Goal: Navigation & Orientation: Find specific page/section

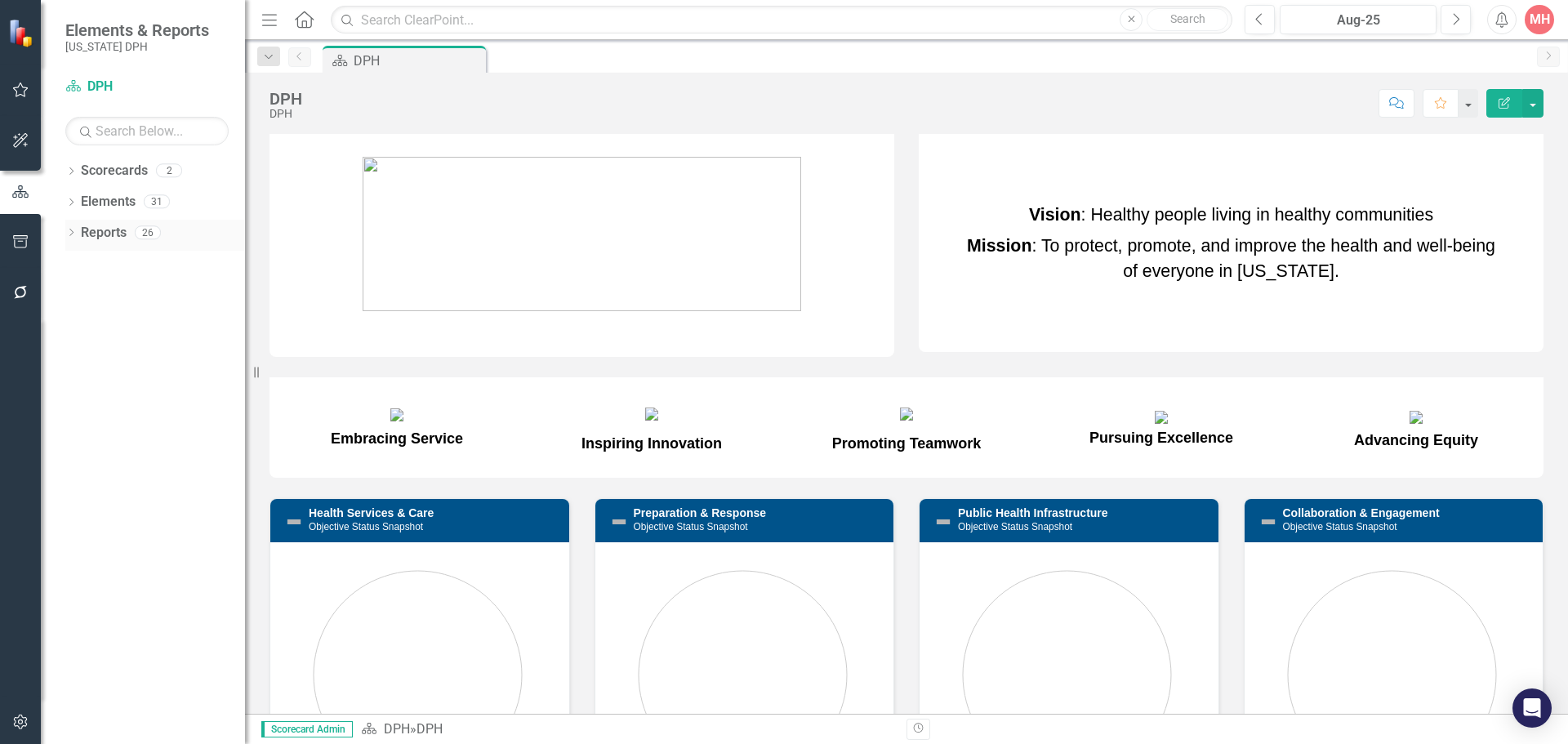
click at [74, 235] on icon "Dropdown" at bounding box center [71, 235] width 11 height 9
click at [104, 296] on div "DPH" at bounding box center [165, 290] width 158 height 15
click at [74, 201] on icon at bounding box center [72, 202] width 4 height 7
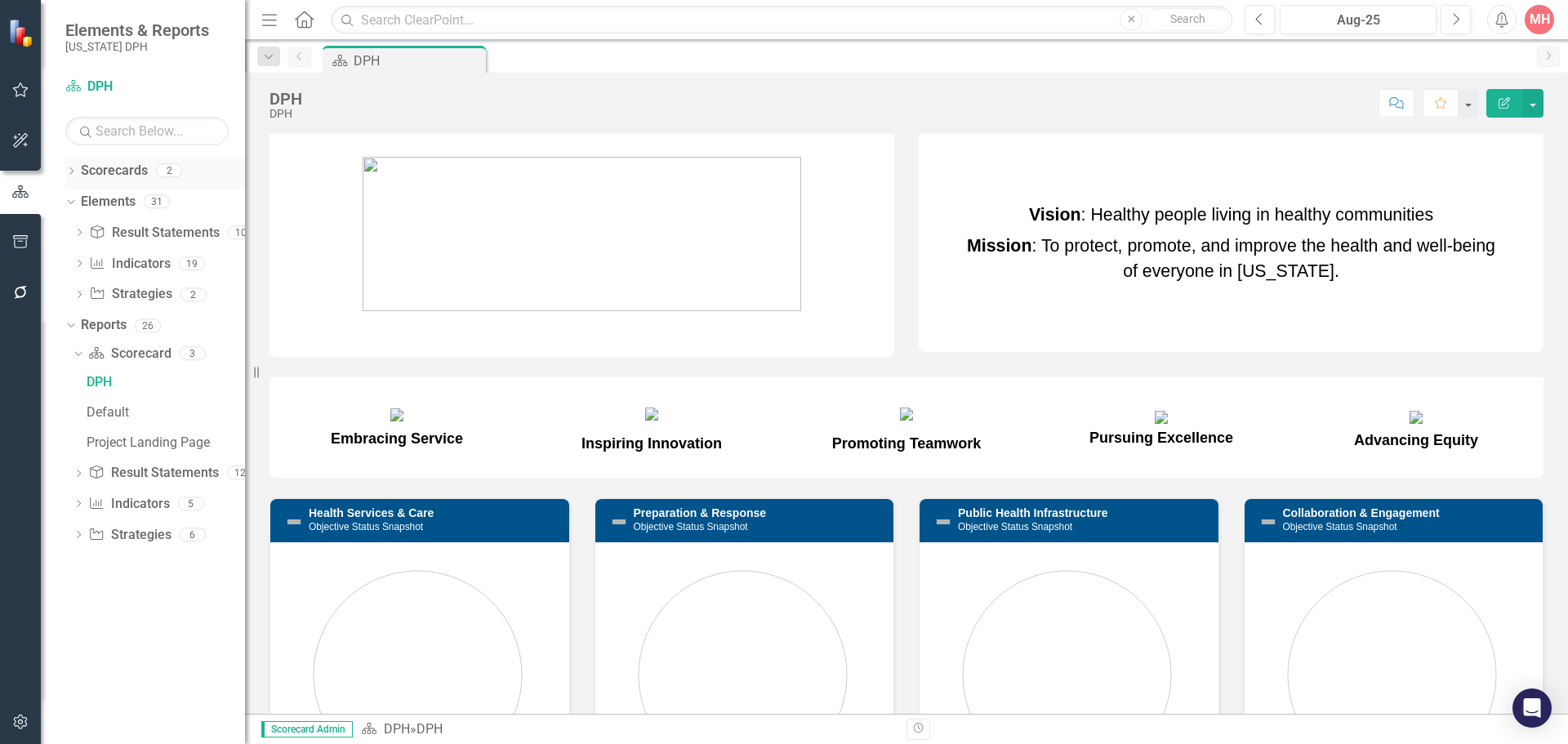
click at [72, 166] on div "Dropdown" at bounding box center [71, 172] width 11 height 14
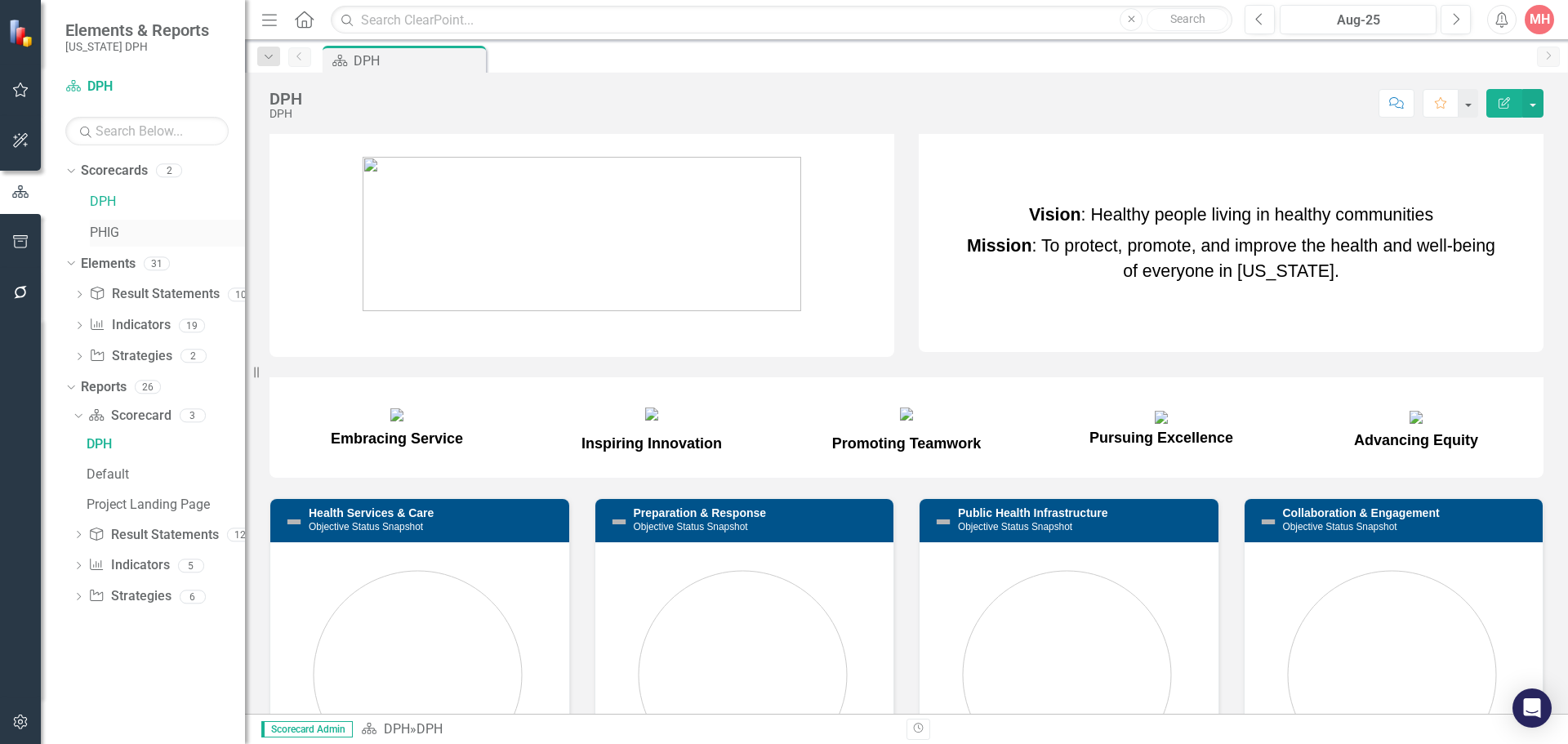
click at [106, 232] on link "PHIG" at bounding box center [167, 233] width 155 height 18
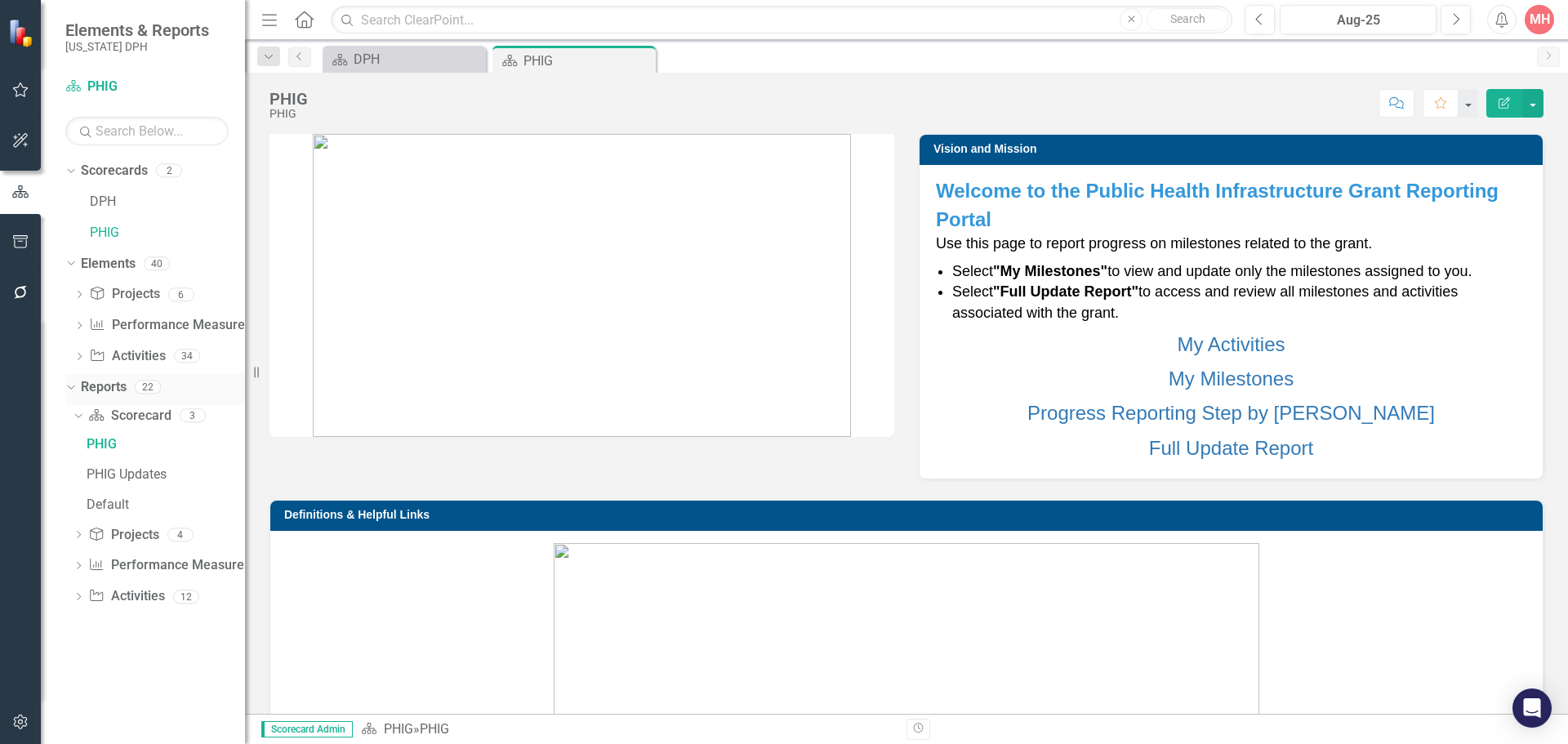
click at [112, 389] on link "Reports" at bounding box center [104, 387] width 46 height 18
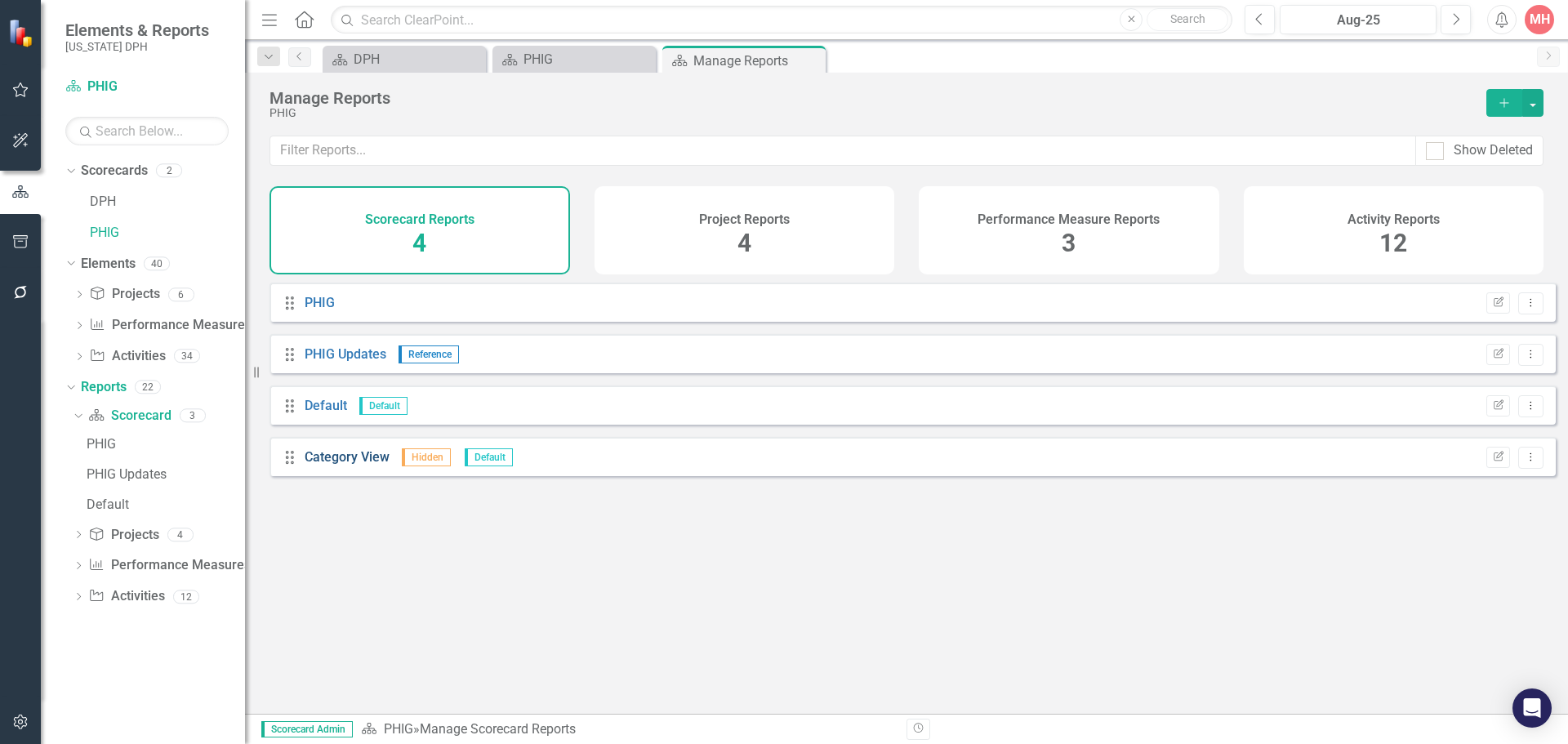
click at [377, 465] on link "Category View" at bounding box center [347, 457] width 85 height 16
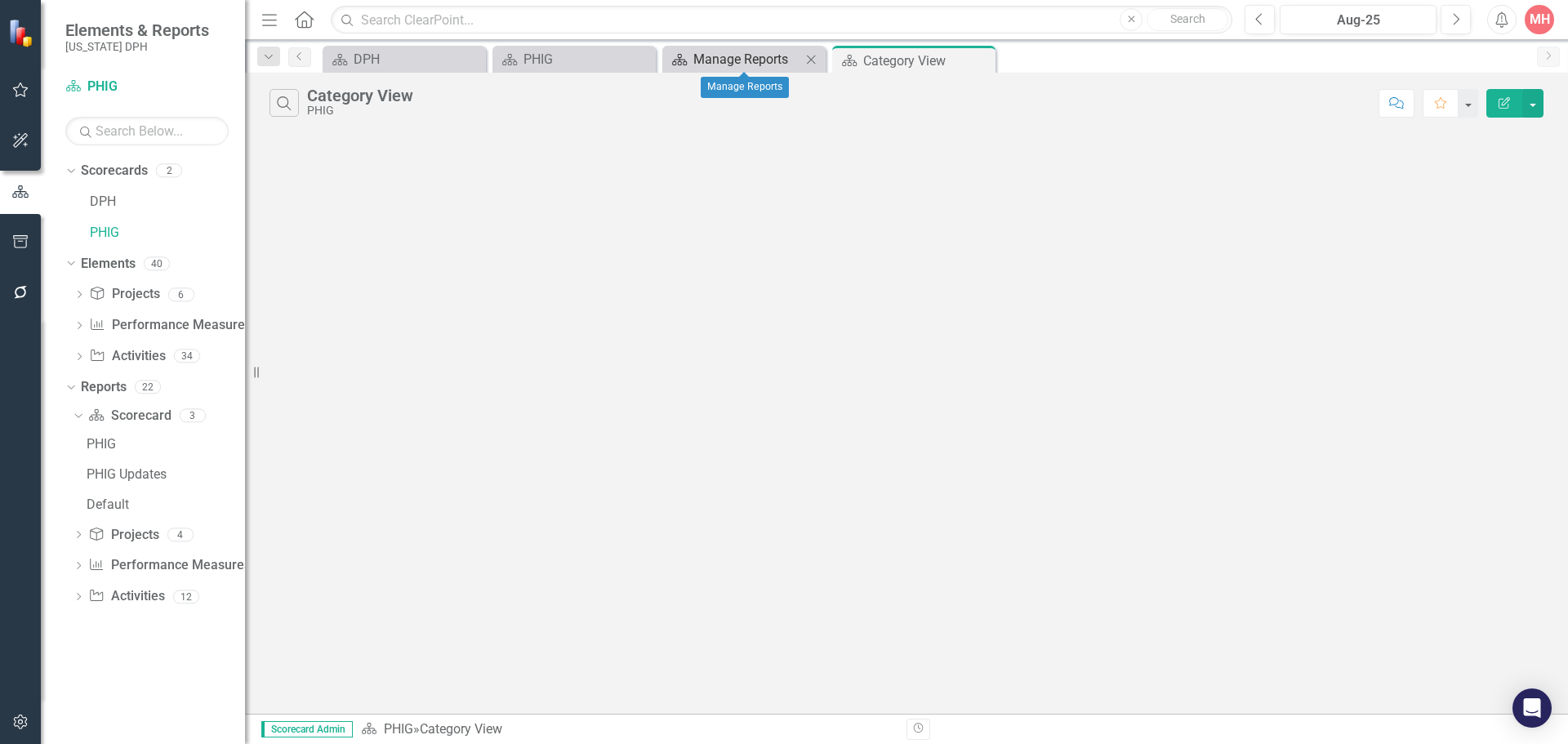
click at [726, 63] on div "Manage Reports" at bounding box center [746, 59] width 108 height 20
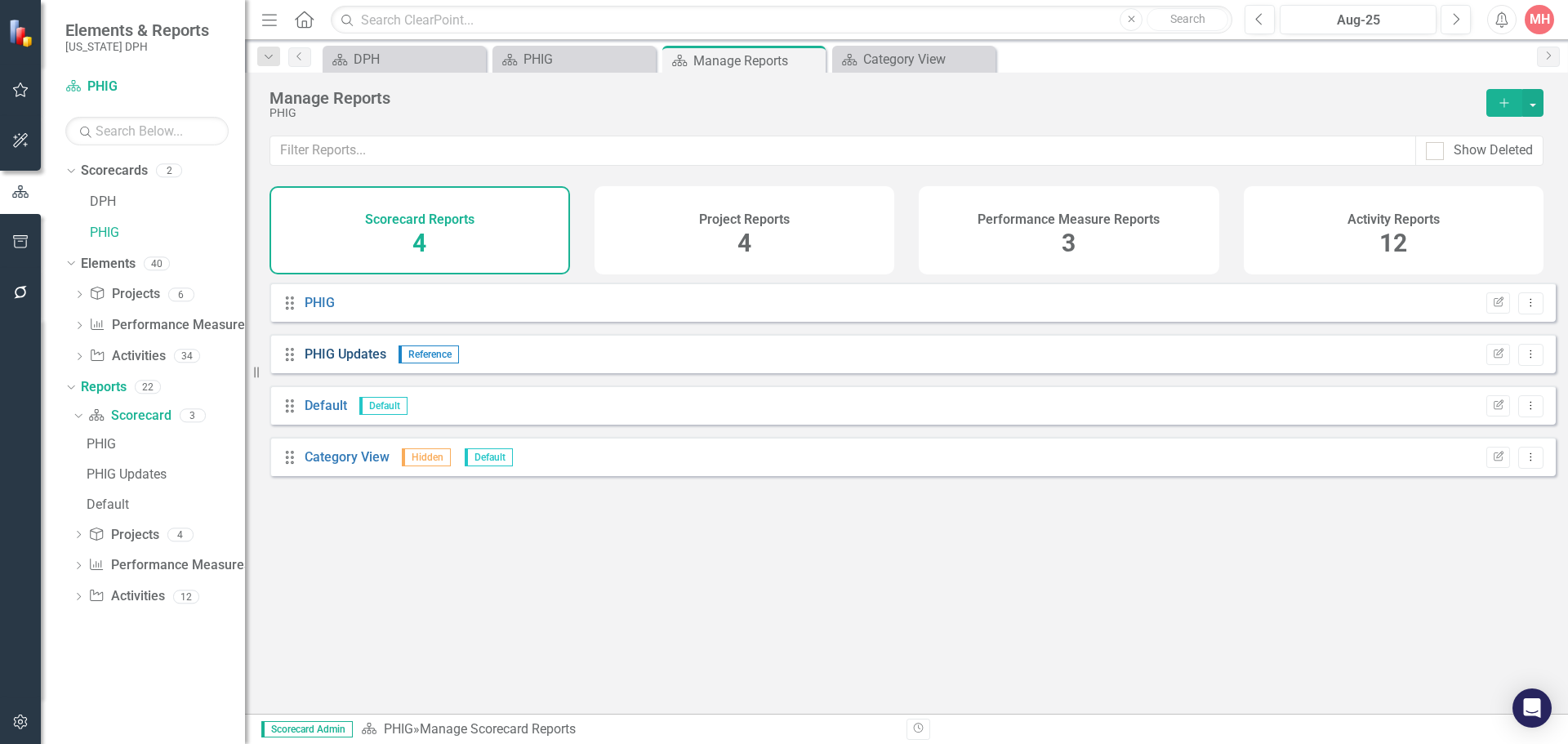
click at [322, 362] on link "PHIG Updates" at bounding box center [345, 354] width 82 height 16
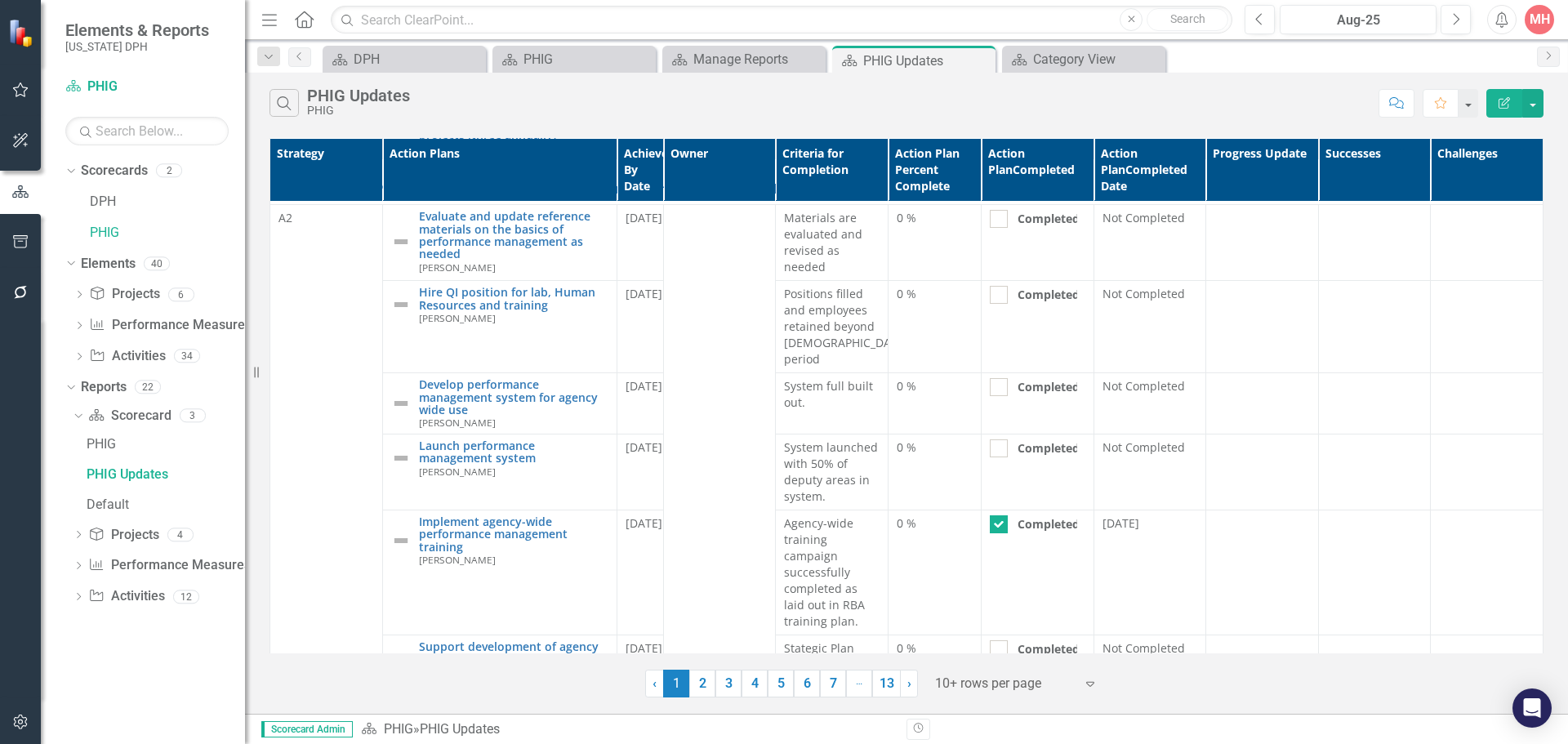
scroll to position [533, 0]
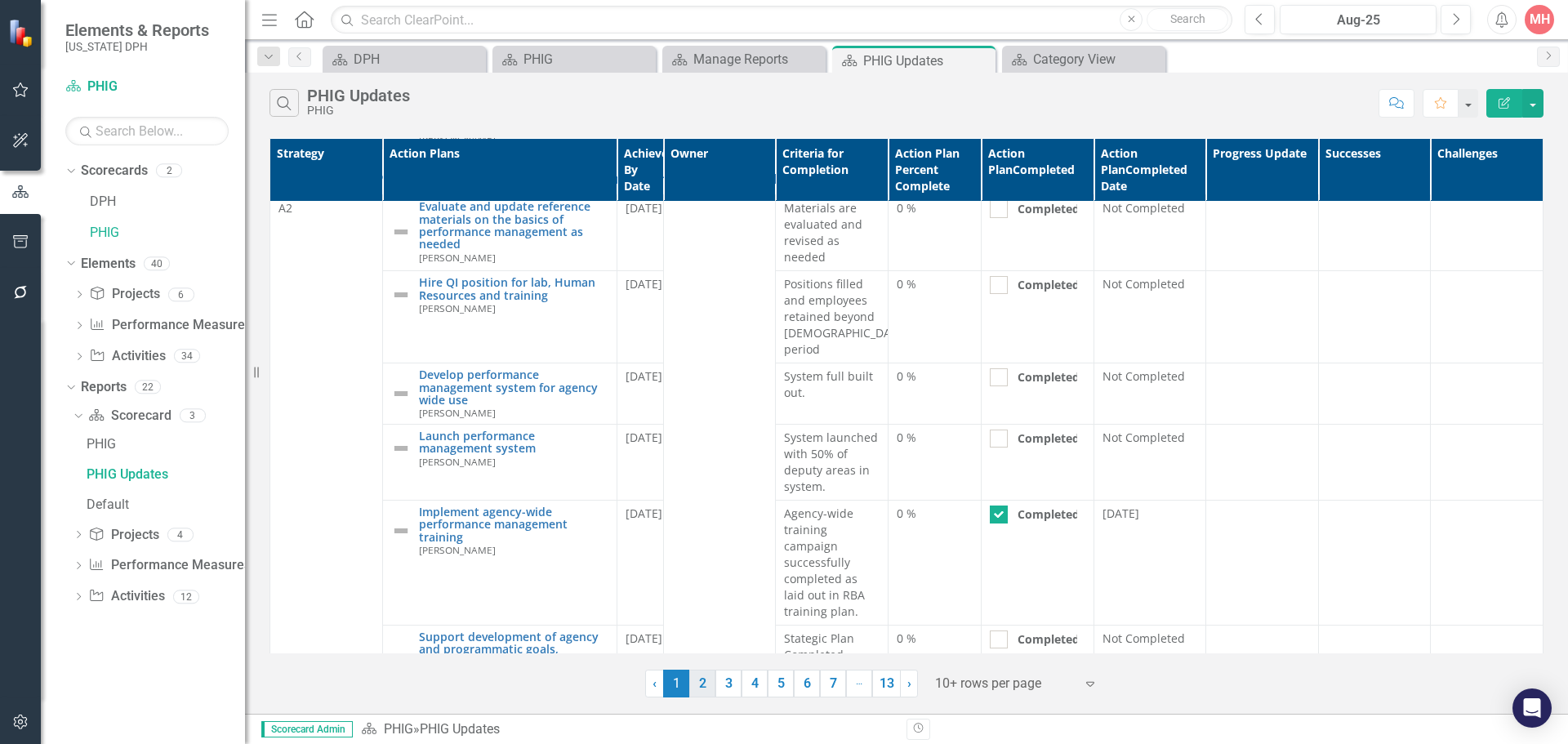
click at [700, 682] on link "2" at bounding box center [702, 684] width 26 height 28
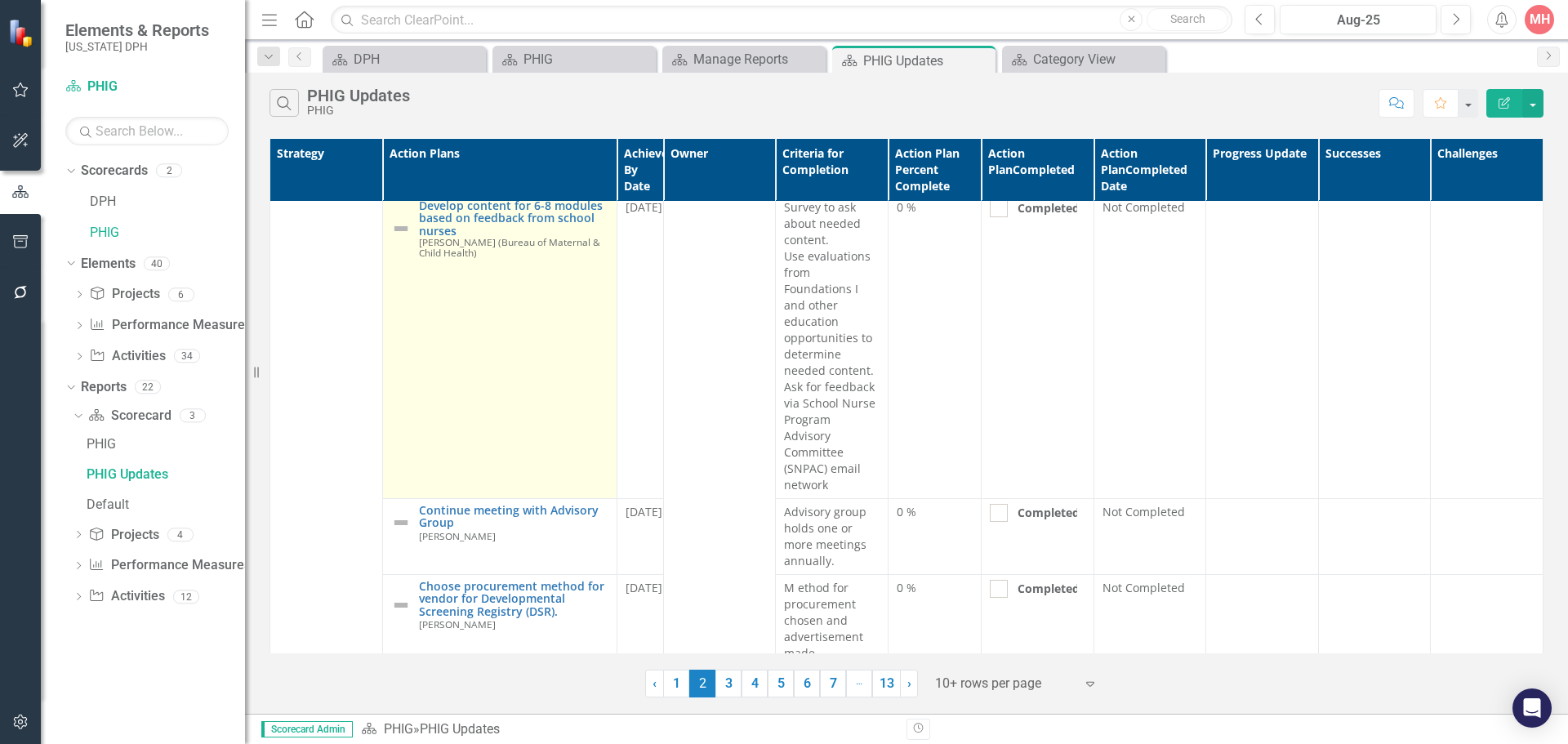
scroll to position [326, 0]
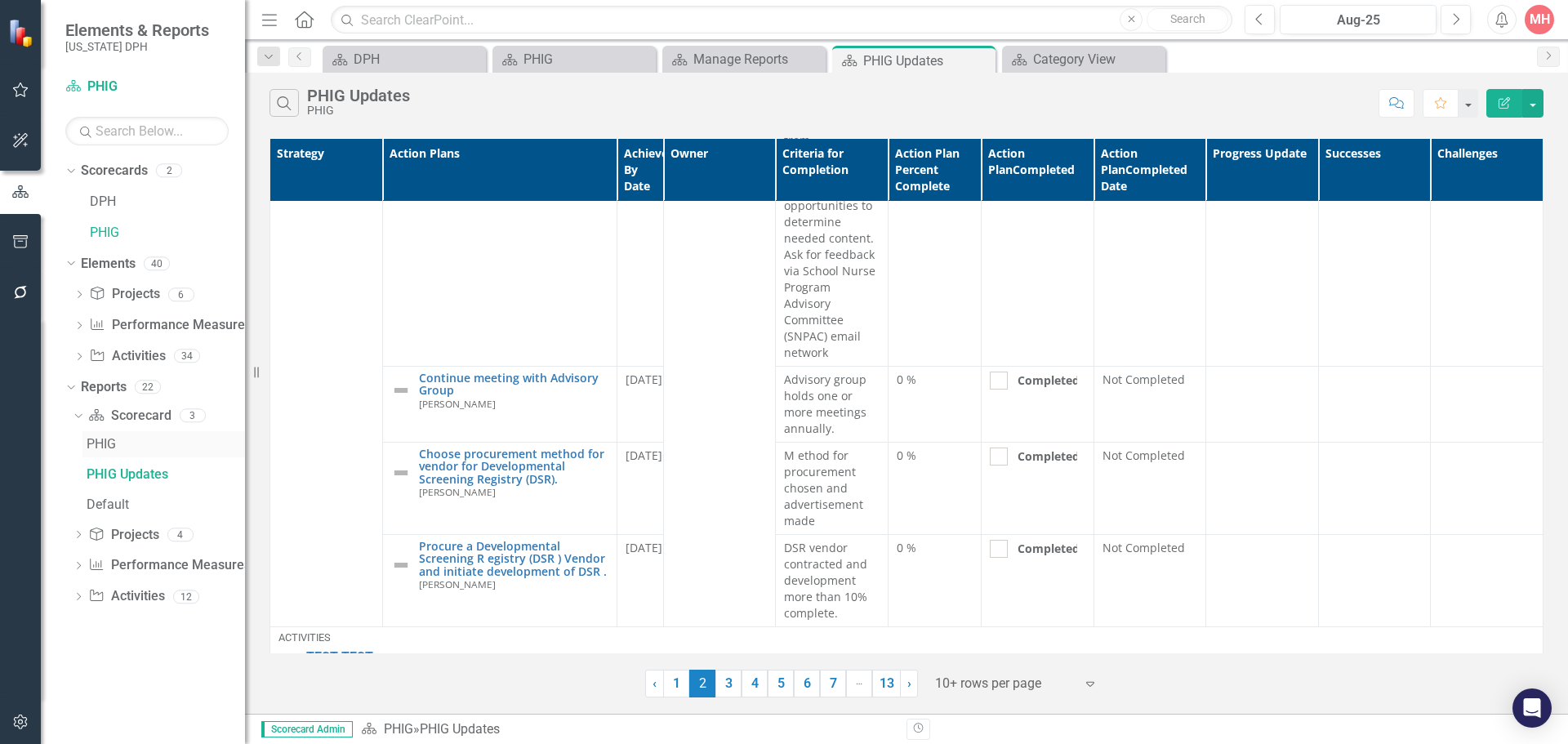
click at [100, 439] on div "PHIG" at bounding box center [165, 444] width 158 height 15
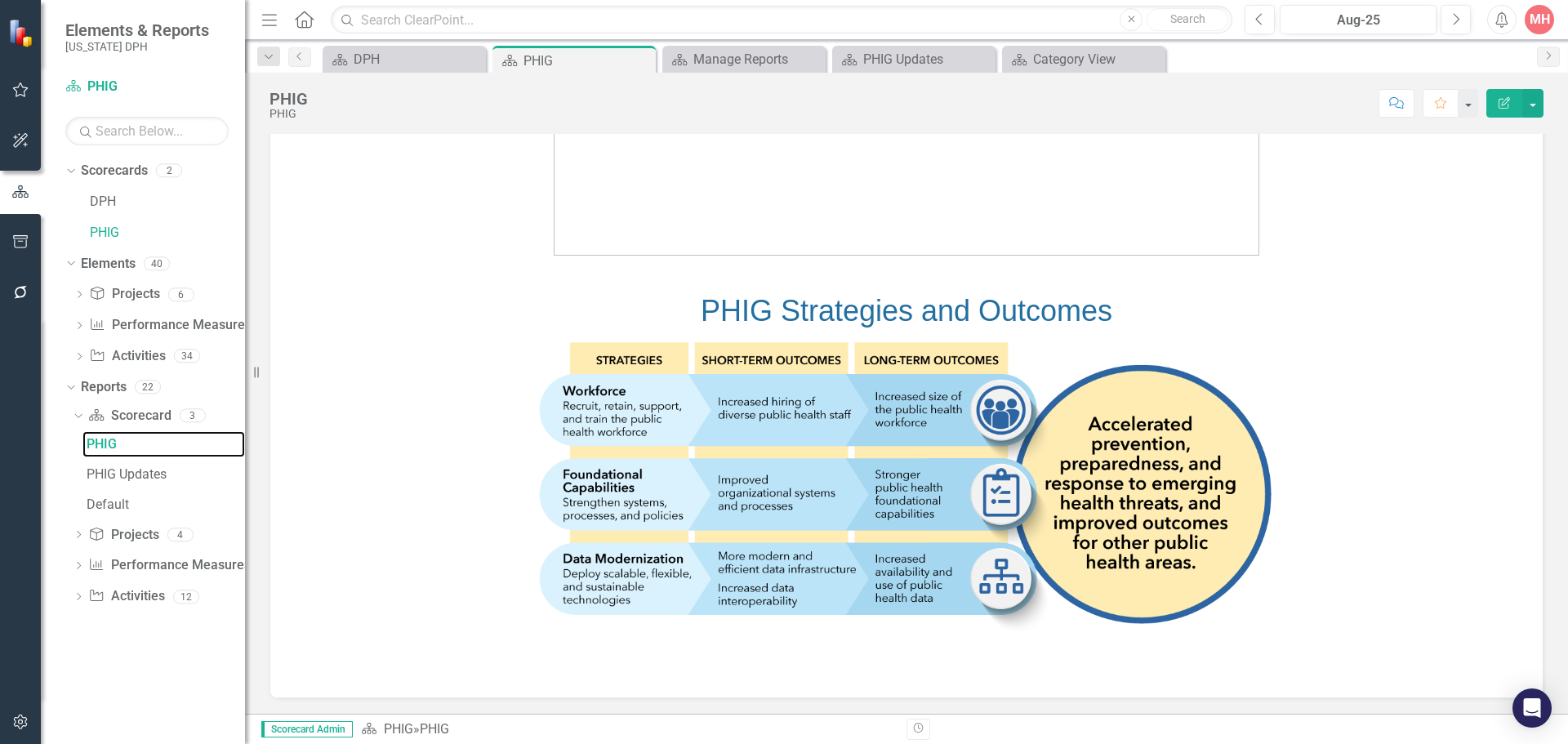
scroll to position [590, 0]
click at [113, 472] on div "PHIG Updates" at bounding box center [165, 475] width 158 height 15
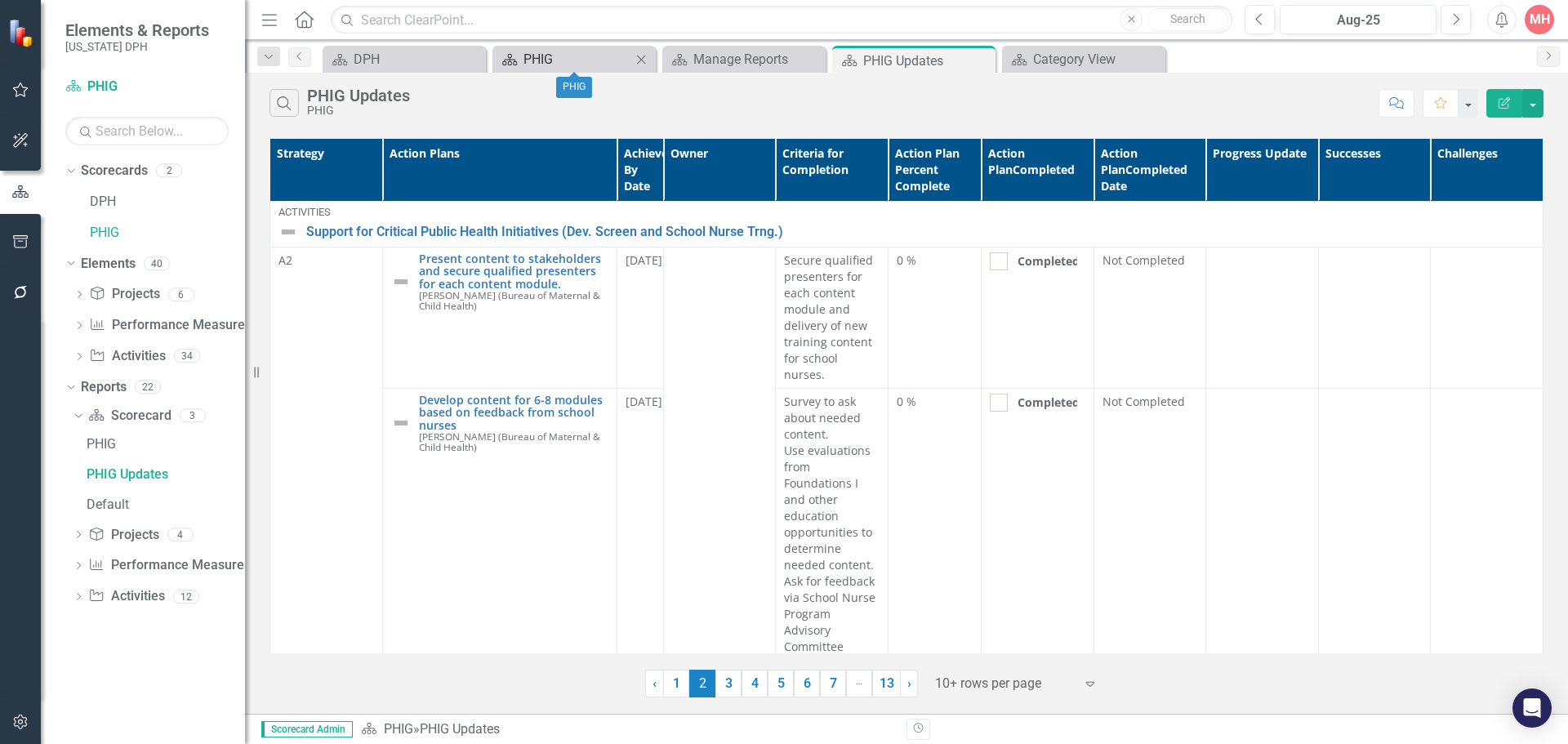
click at [552, 65] on div "PHIG" at bounding box center [577, 59] width 108 height 20
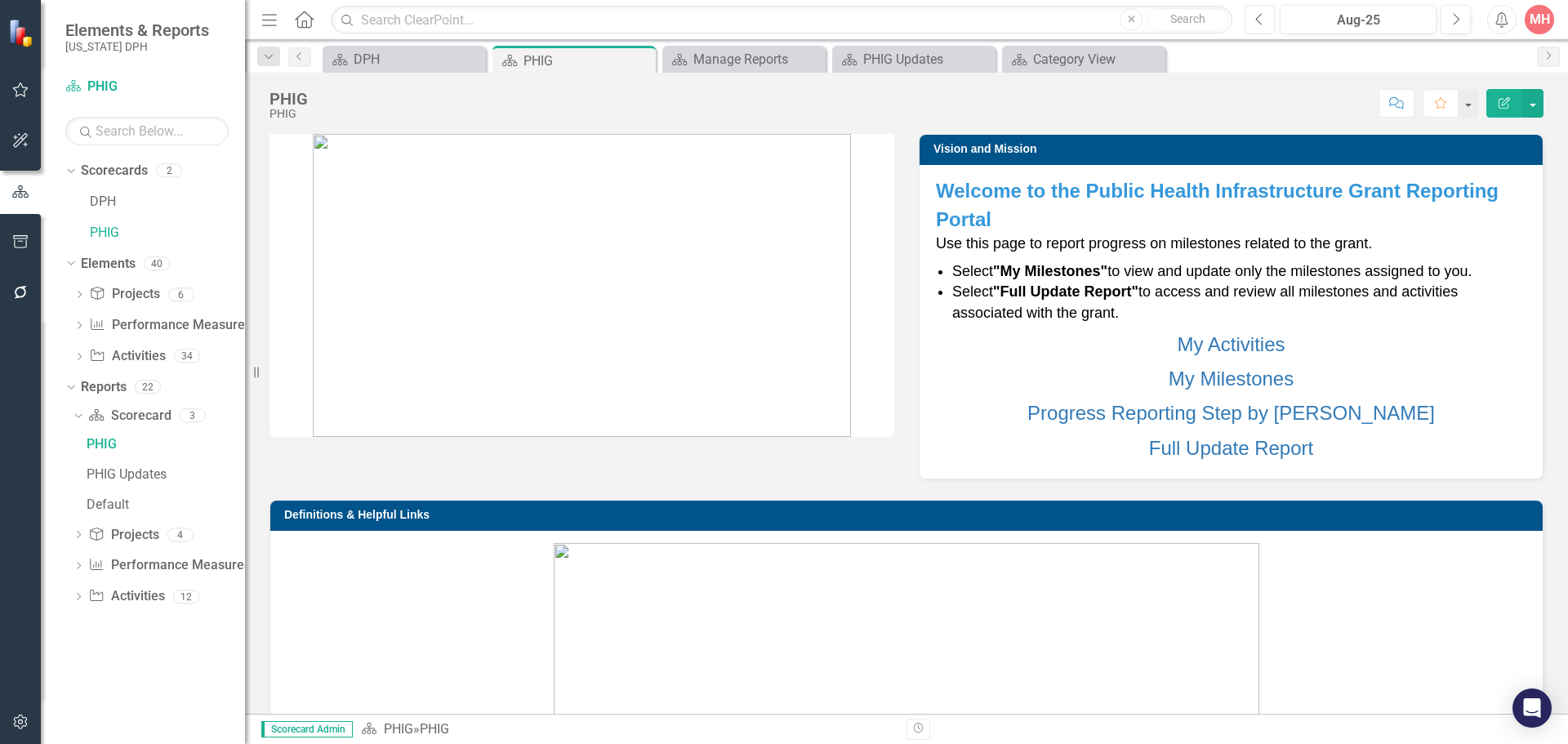
click at [1257, 19] on icon "Previous" at bounding box center [1260, 19] width 9 height 15
click at [70, 389] on icon "Dropdown" at bounding box center [69, 386] width 9 height 11
click at [70, 389] on icon "Dropdown" at bounding box center [71, 389] width 11 height 9
click at [103, 451] on div "PHIG" at bounding box center [165, 444] width 158 height 15
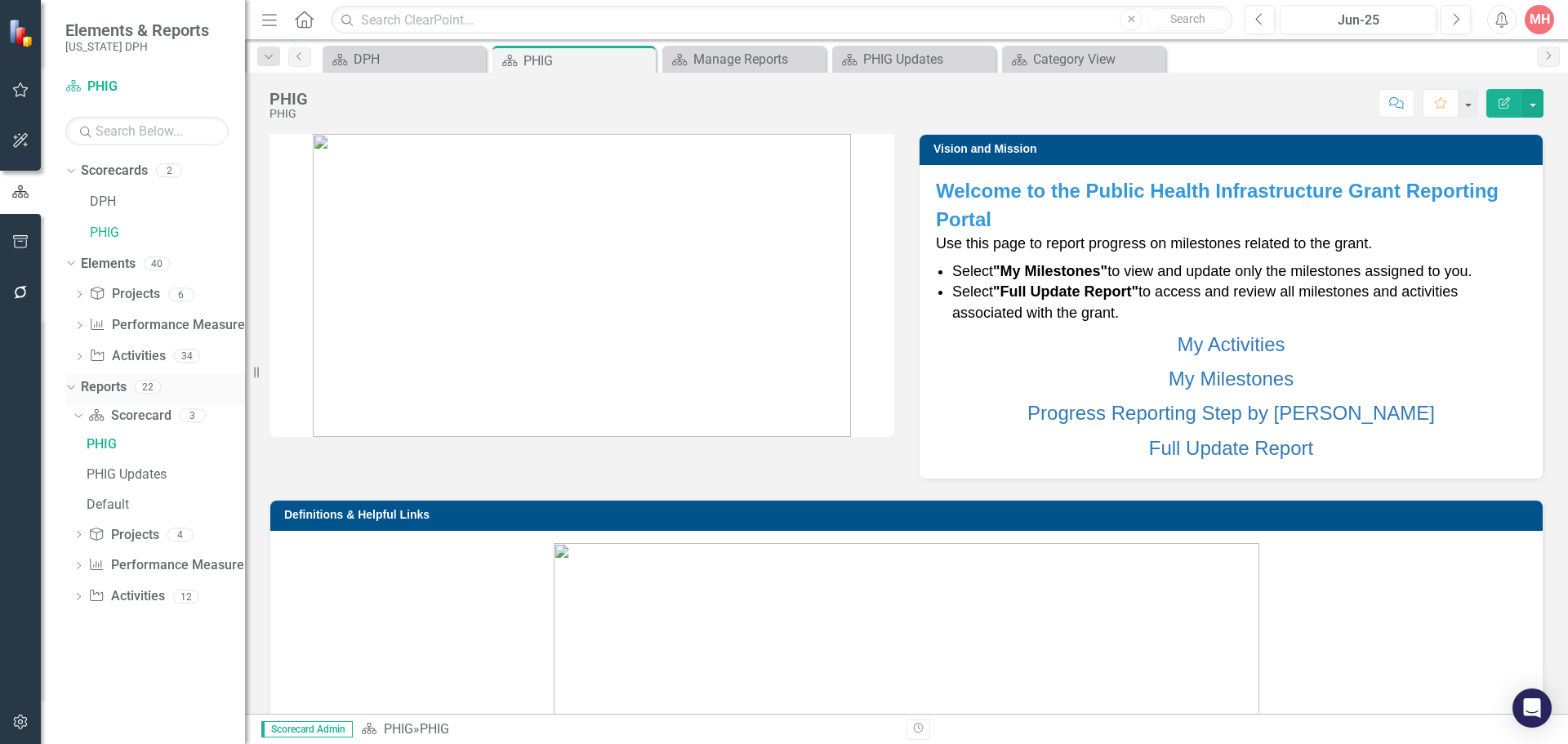
click at [101, 387] on link "Reports" at bounding box center [104, 387] width 46 height 18
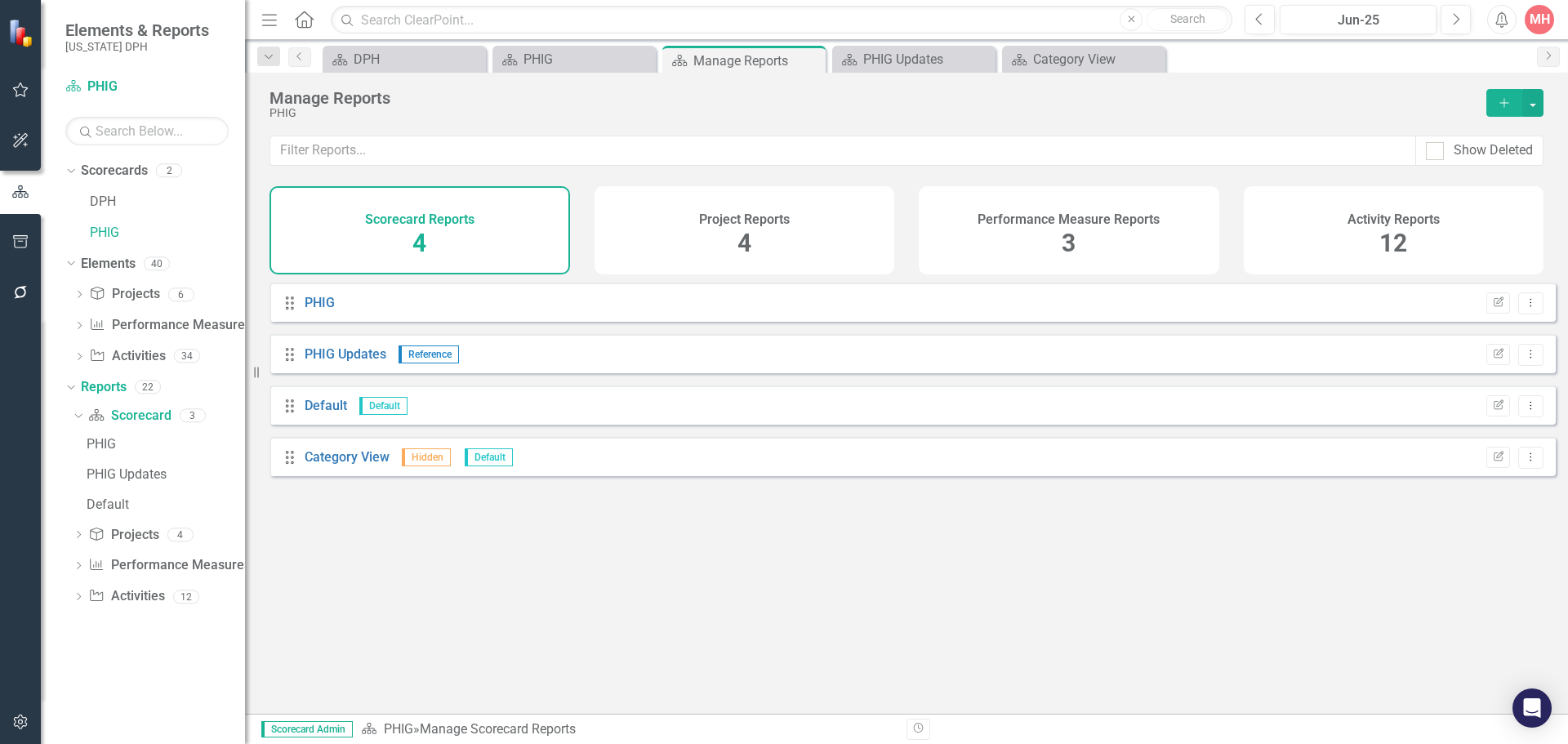
click at [483, 253] on div "Scorecard Reports 4" at bounding box center [419, 231] width 301 height 88
click at [722, 239] on div "Project Reports 4" at bounding box center [744, 231] width 301 height 88
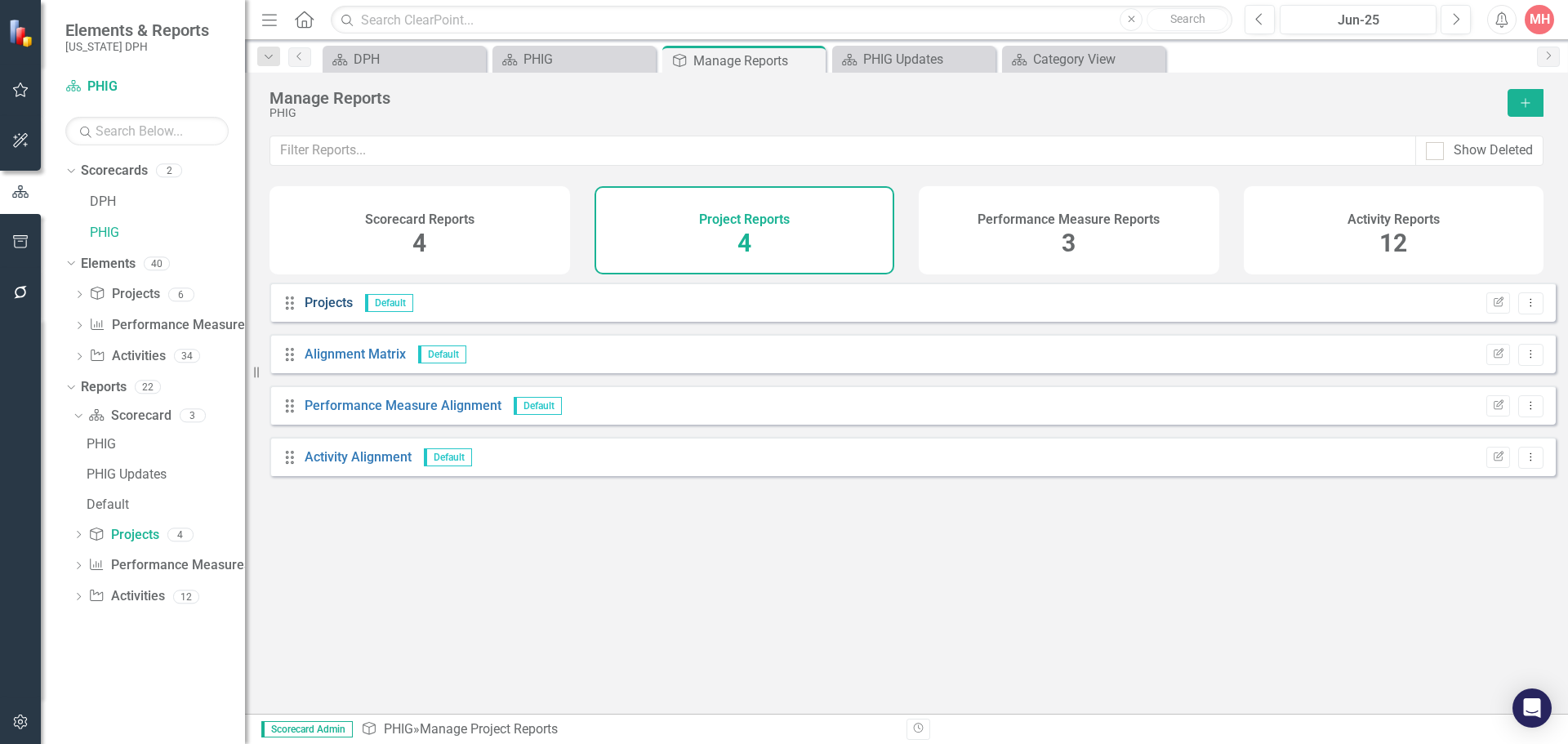
click at [335, 310] on link "Projects" at bounding box center [328, 303] width 48 height 16
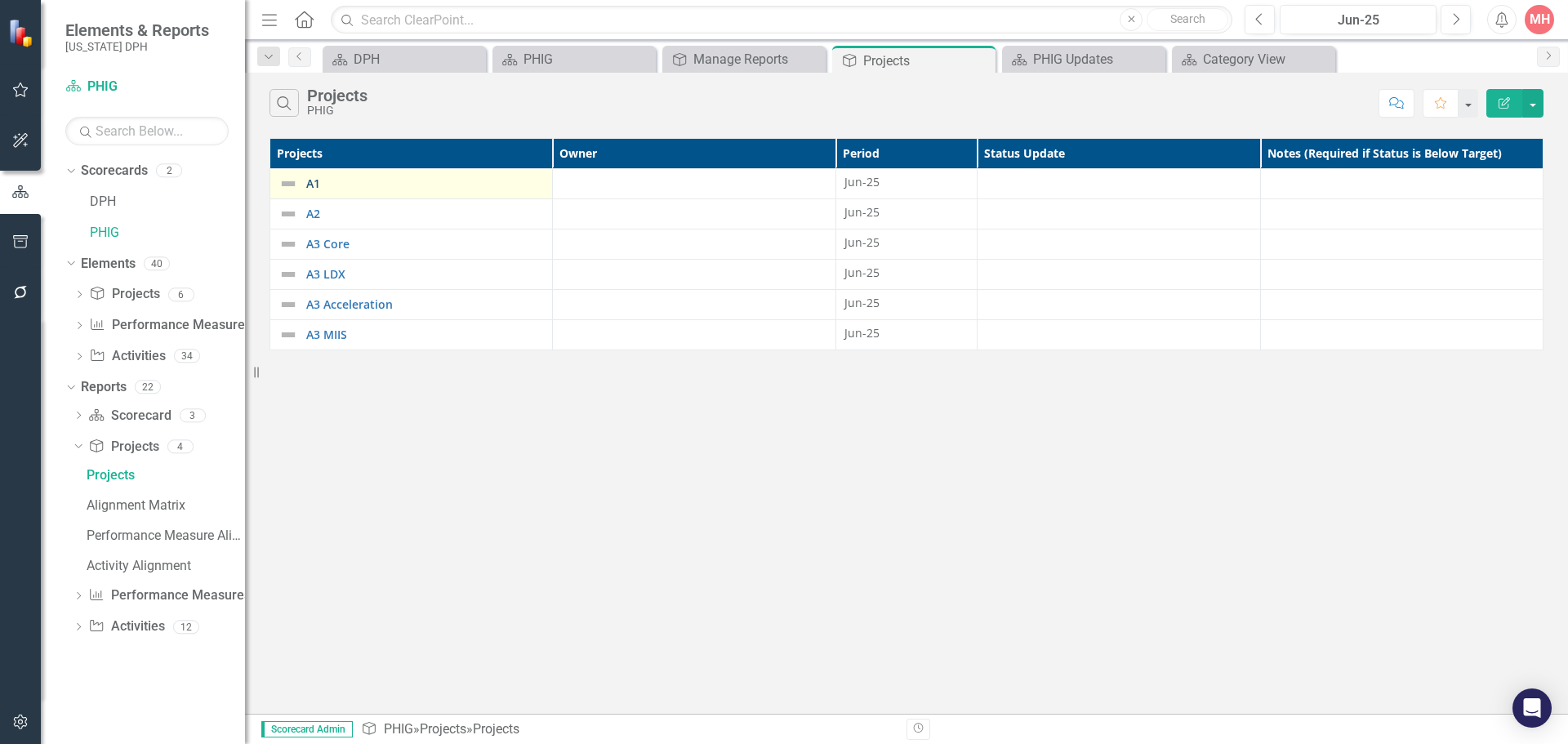
click at [309, 183] on link "A1" at bounding box center [425, 183] width 238 height 12
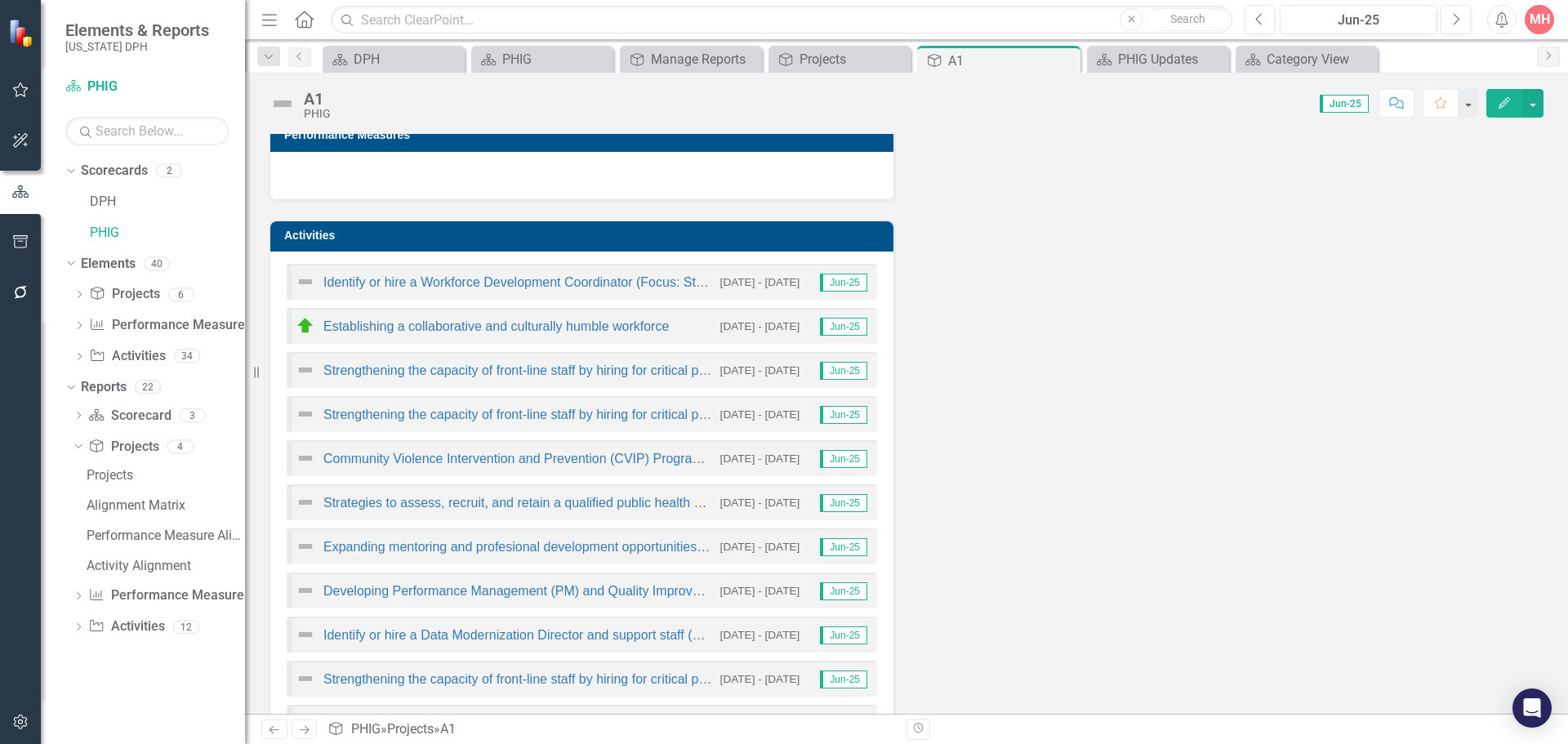
scroll to position [326, 0]
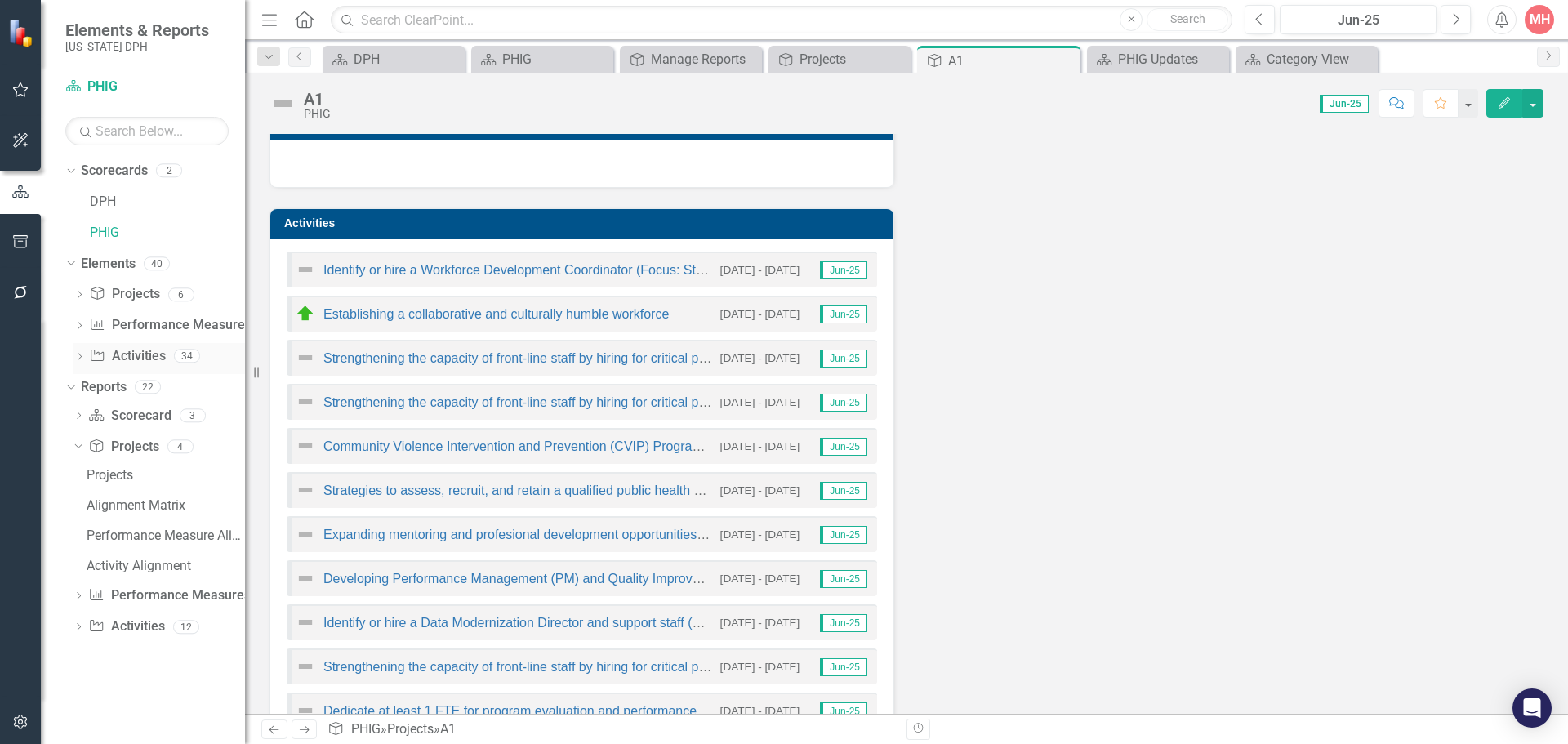
click at [83, 355] on icon "Dropdown" at bounding box center [79, 359] width 11 height 9
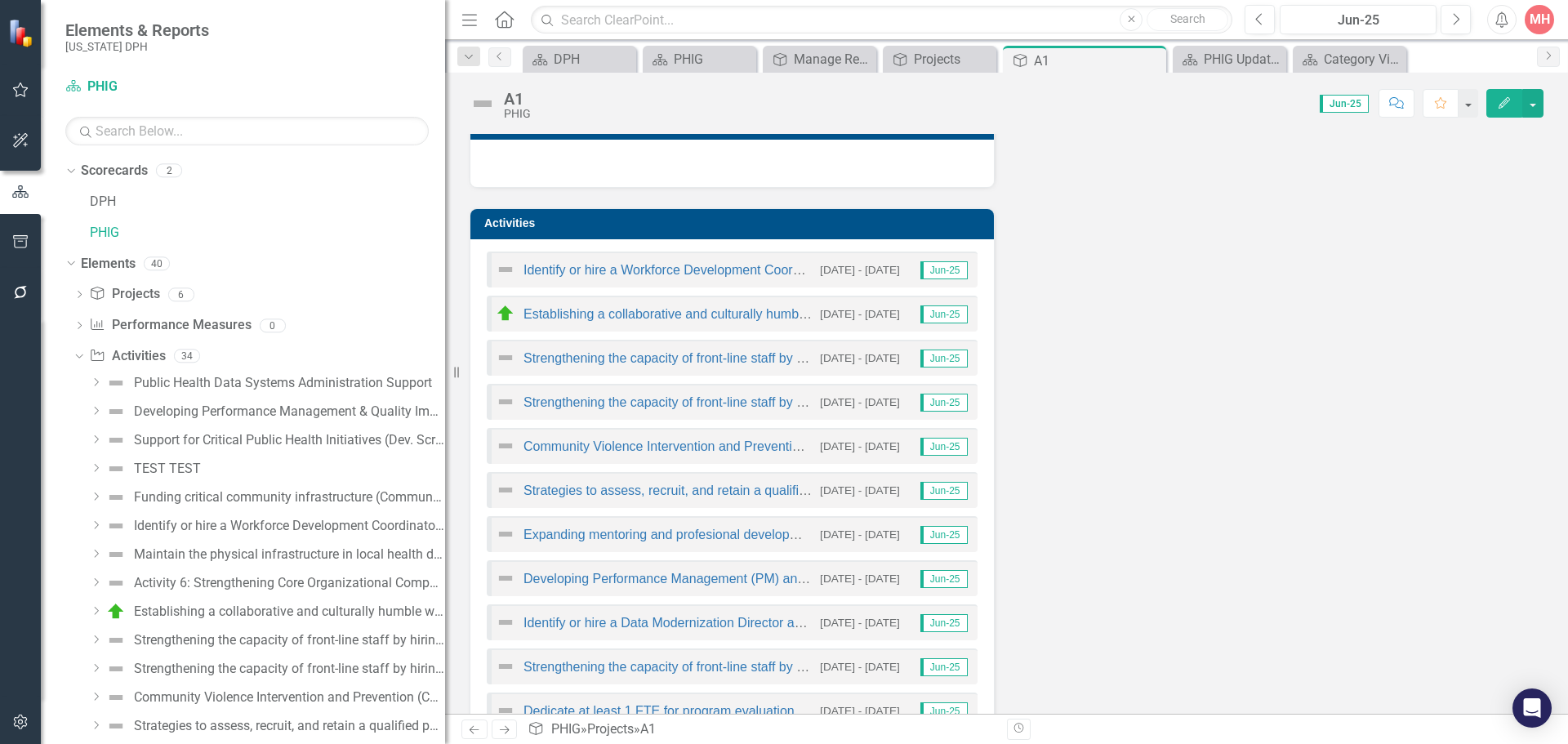
drag, startPoint x: 247, startPoint y: 304, endPoint x: 445, endPoint y: 328, distance: 199.4
click at [445, 328] on div "Resize" at bounding box center [451, 372] width 13 height 744
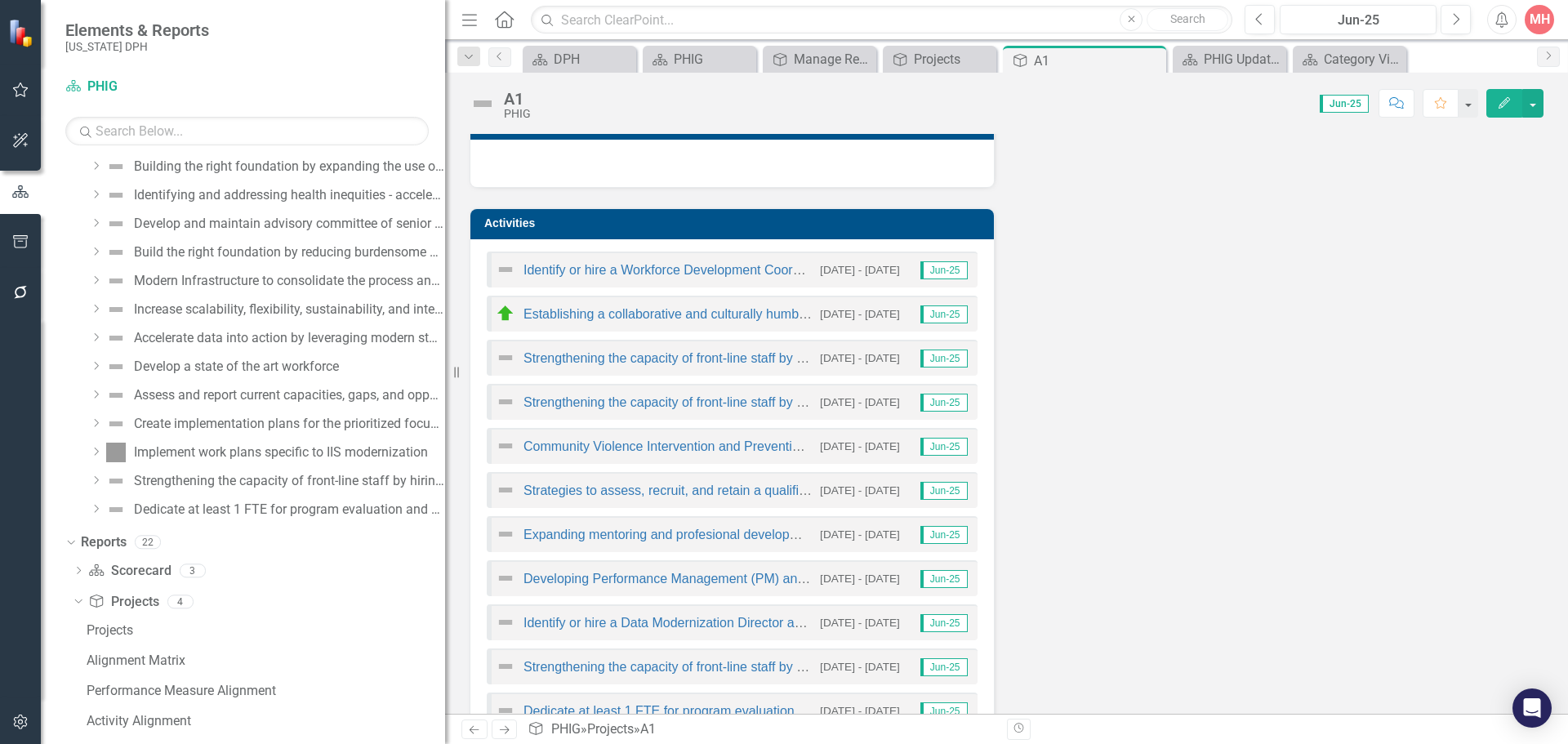
scroll to position [898, 0]
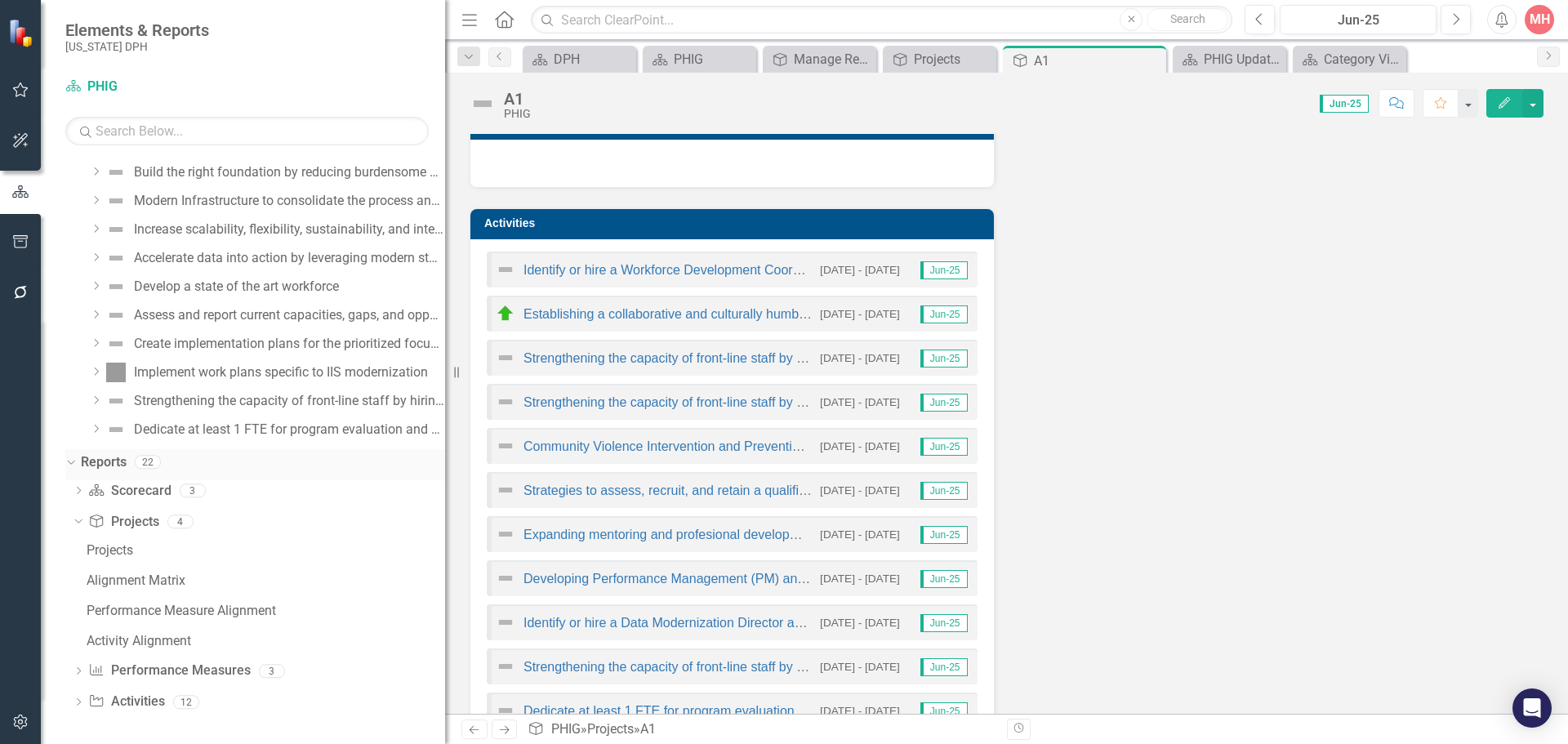
click at [74, 464] on icon "Dropdown" at bounding box center [69, 462] width 9 height 11
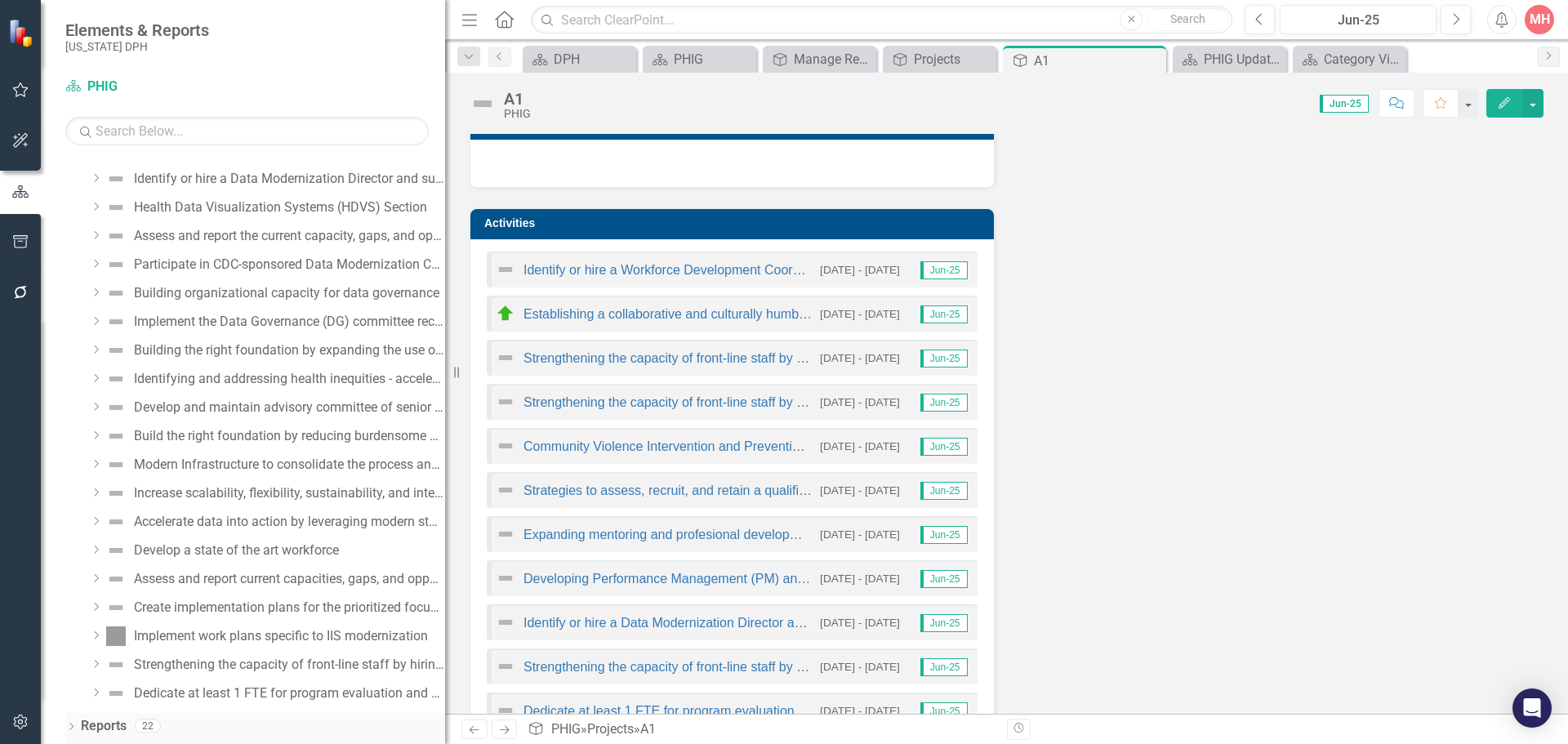
click at [74, 729] on icon "Dropdown" at bounding box center [71, 728] width 11 height 9
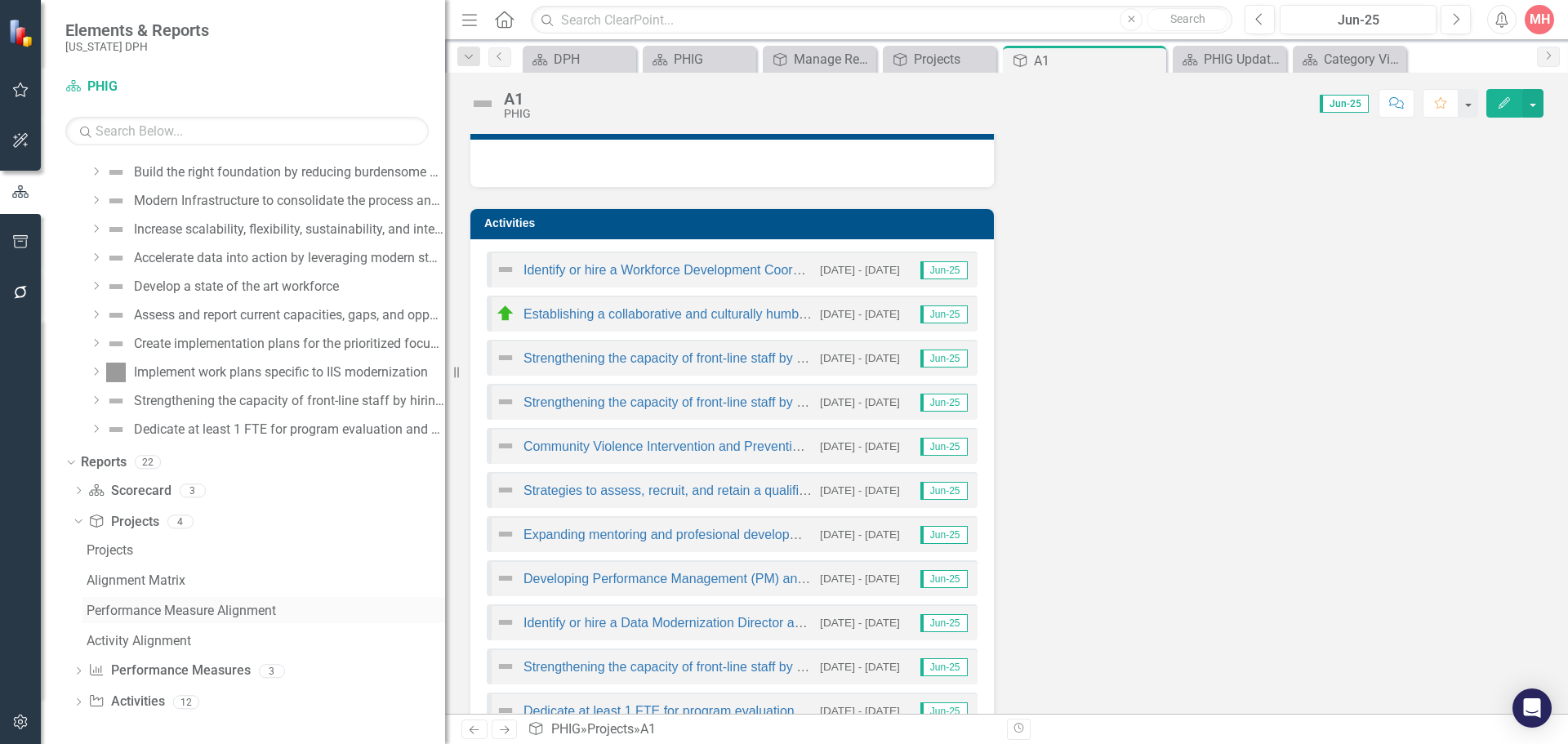
click at [154, 616] on div "Performance Measure Alignment" at bounding box center [266, 612] width 358 height 15
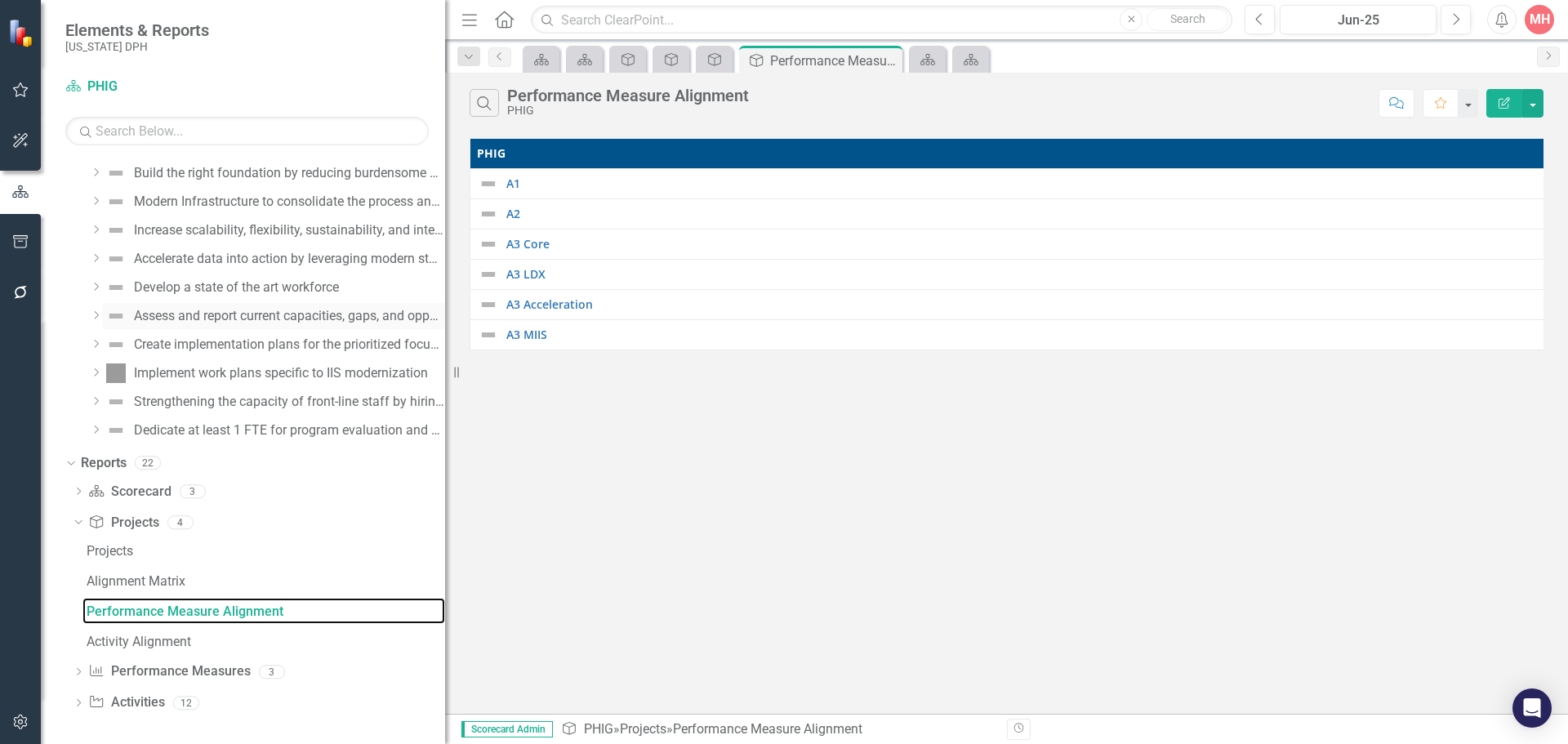
scroll to position [898, 0]
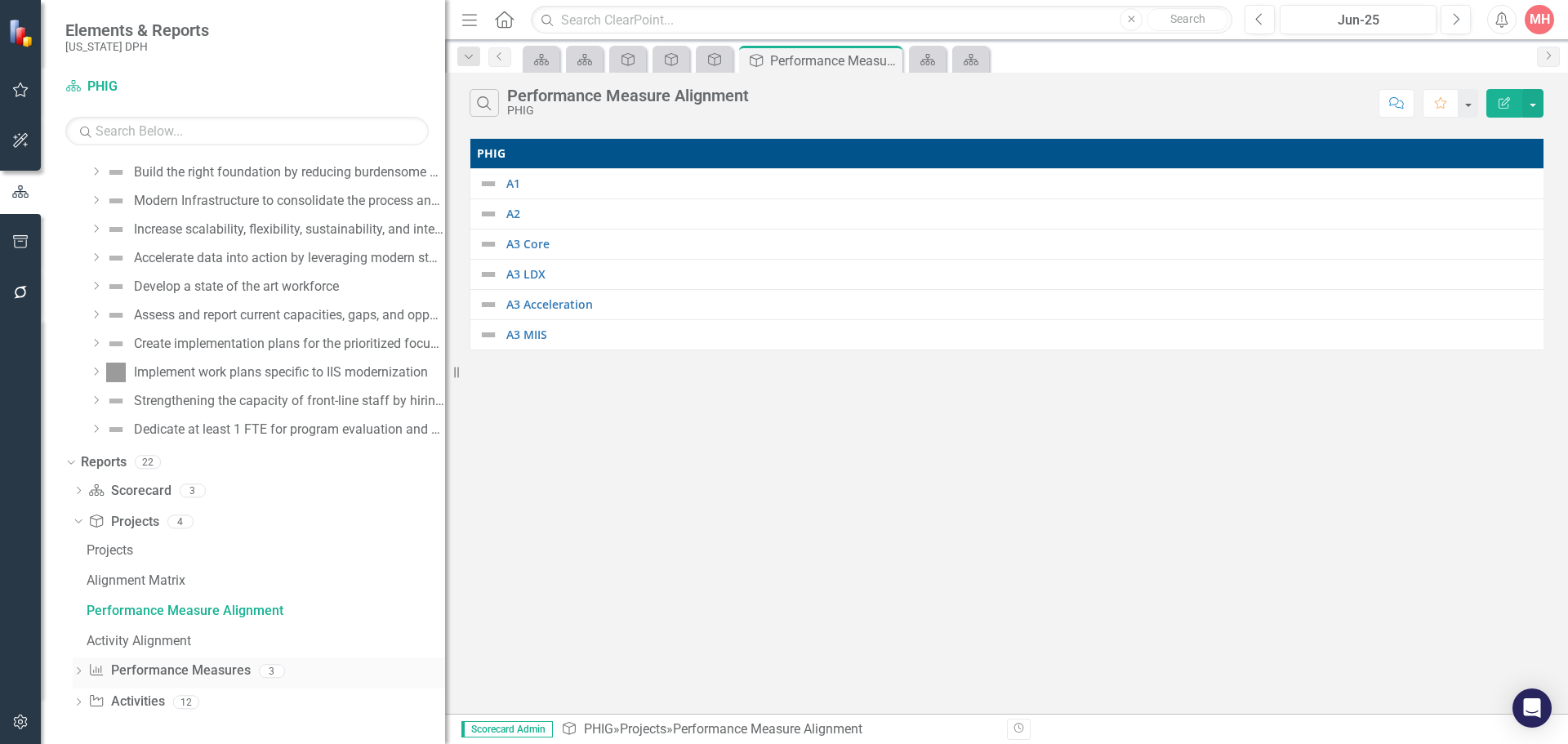
click at [209, 673] on link "Performance Measure Performance Measures" at bounding box center [169, 671] width 162 height 18
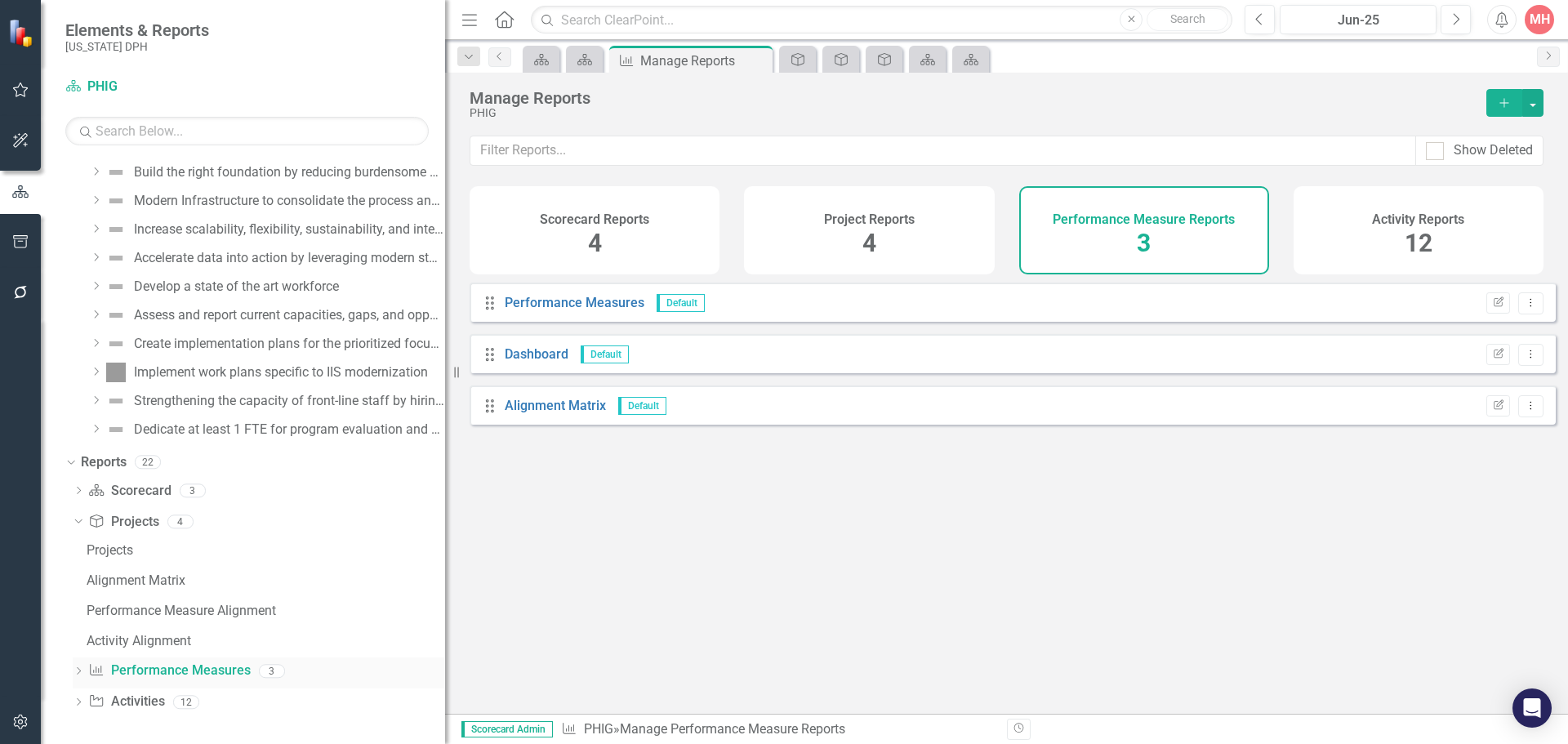
click at [79, 674] on icon "Dropdown" at bounding box center [78, 673] width 11 height 9
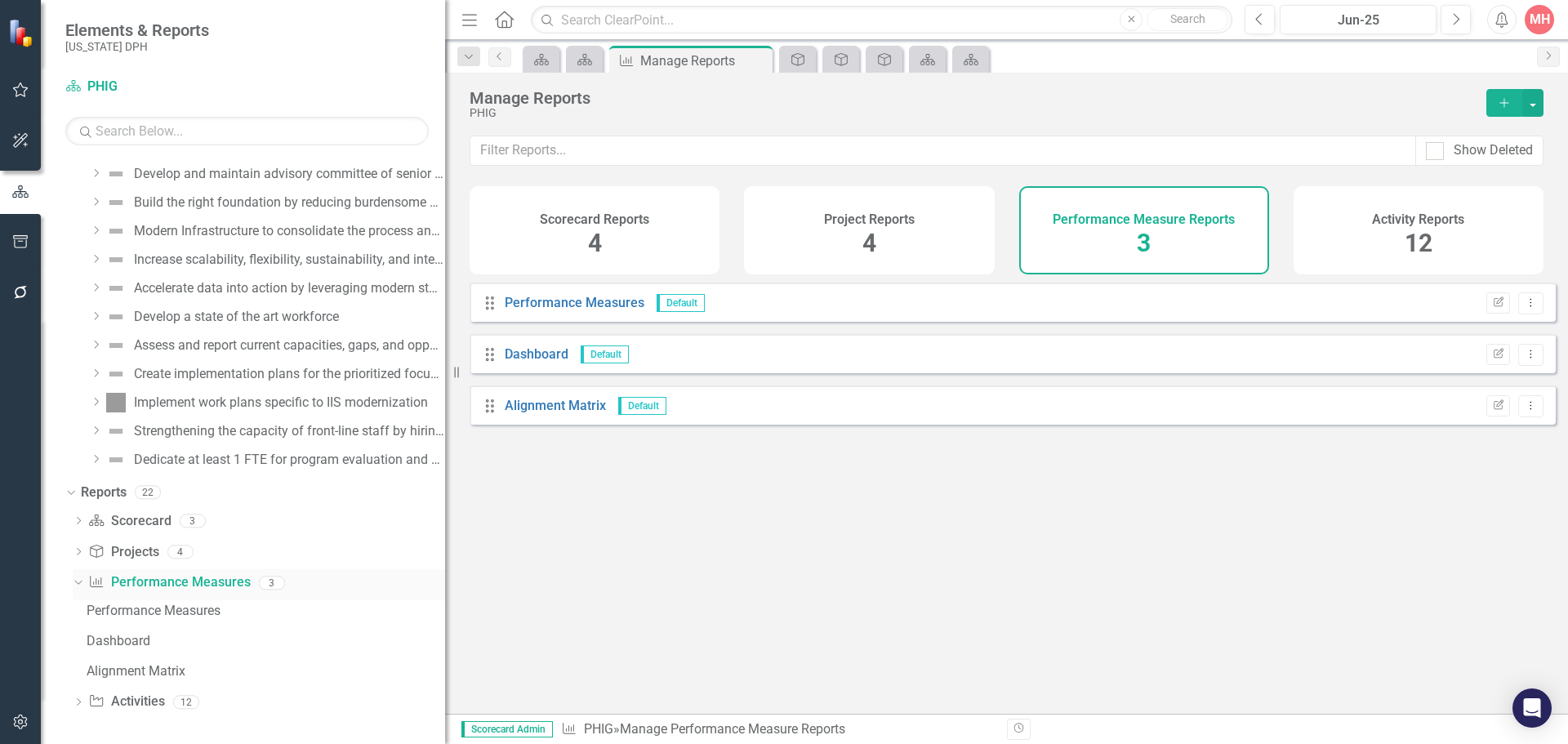
scroll to position [867, 0]
click at [125, 638] on div "Dashboard" at bounding box center [266, 641] width 358 height 15
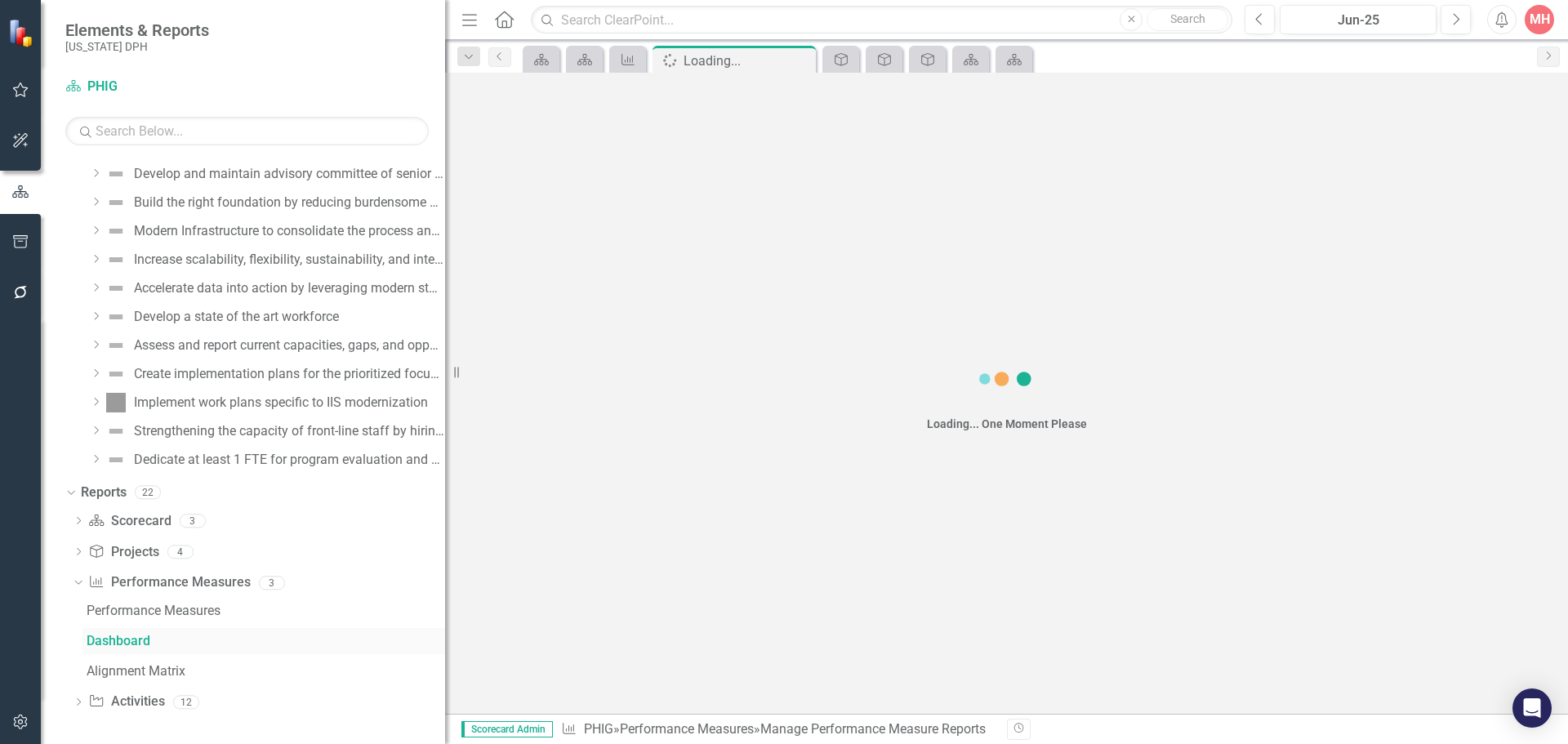
click at [125, 638] on div "Dropdown Scorecard Scorecard 3 PHIG PHIG Updates Default Dropdown Project Proje…" at bounding box center [255, 614] width 380 height 212
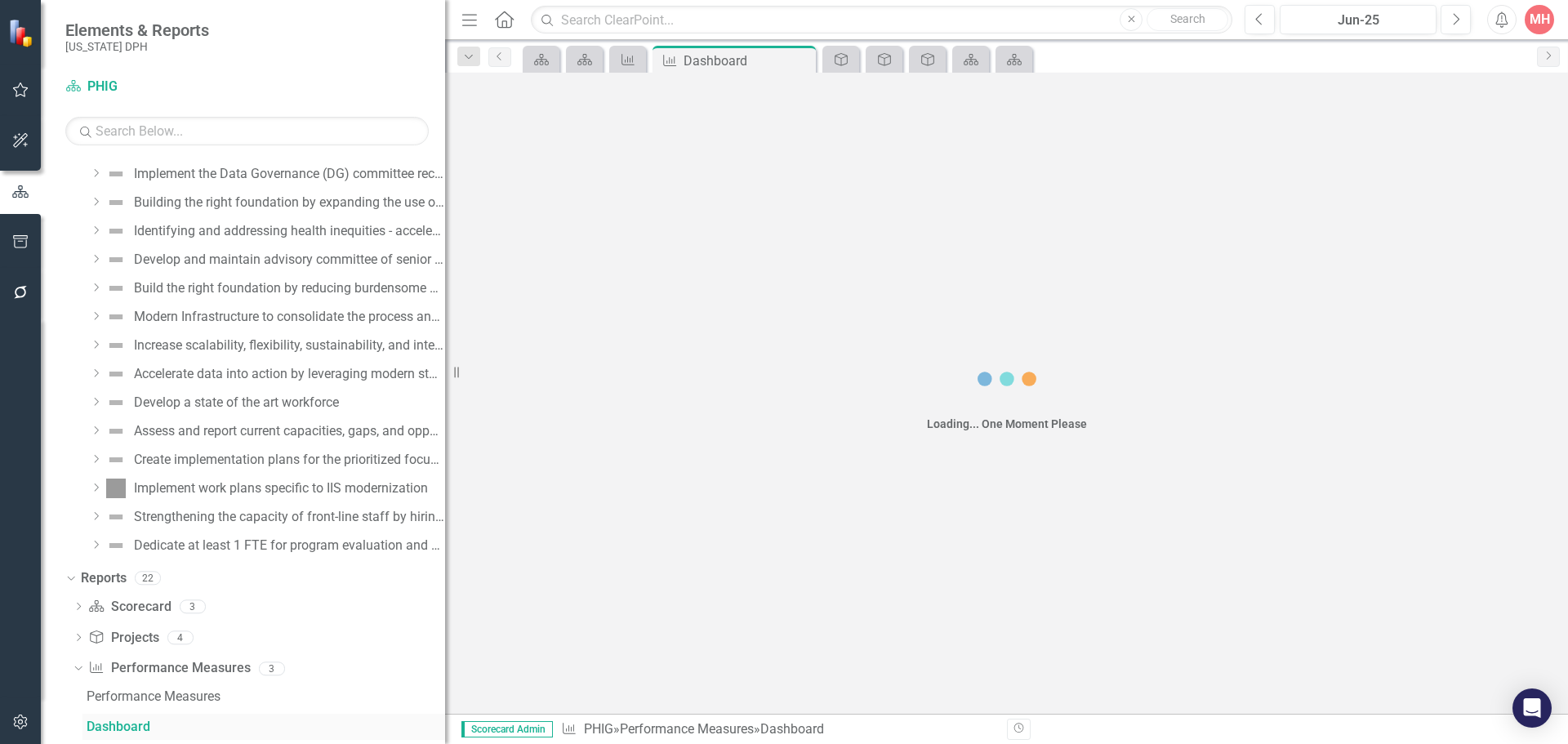
scroll to position [777, 0]
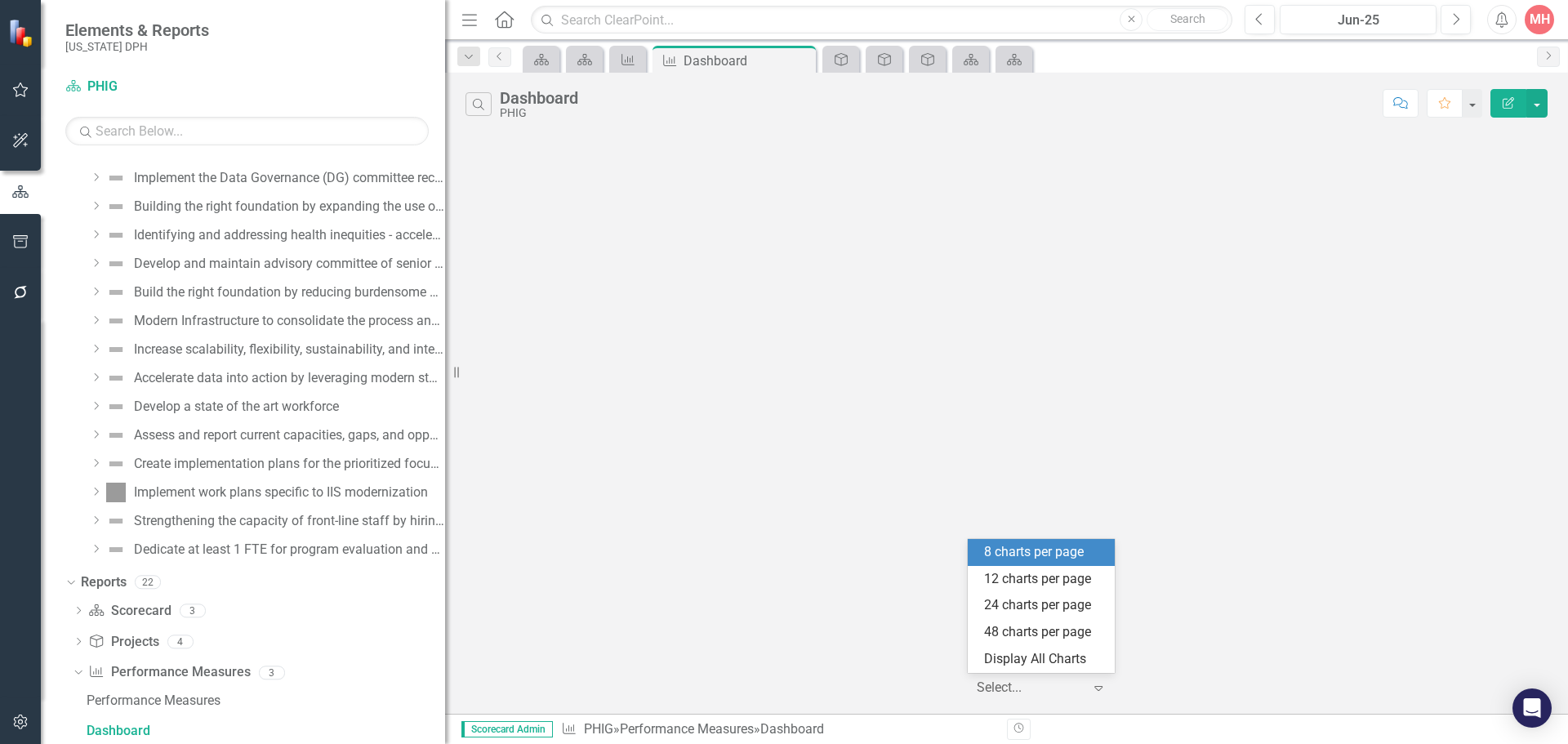
click at [1099, 690] on icon "Expand" at bounding box center [1098, 688] width 17 height 13
click at [1074, 577] on div "12 charts per page" at bounding box center [1044, 579] width 120 height 18
click at [1101, 692] on icon "Expand" at bounding box center [1098, 688] width 17 height 13
click at [1077, 668] on div "Display All Charts" at bounding box center [1044, 659] width 120 height 18
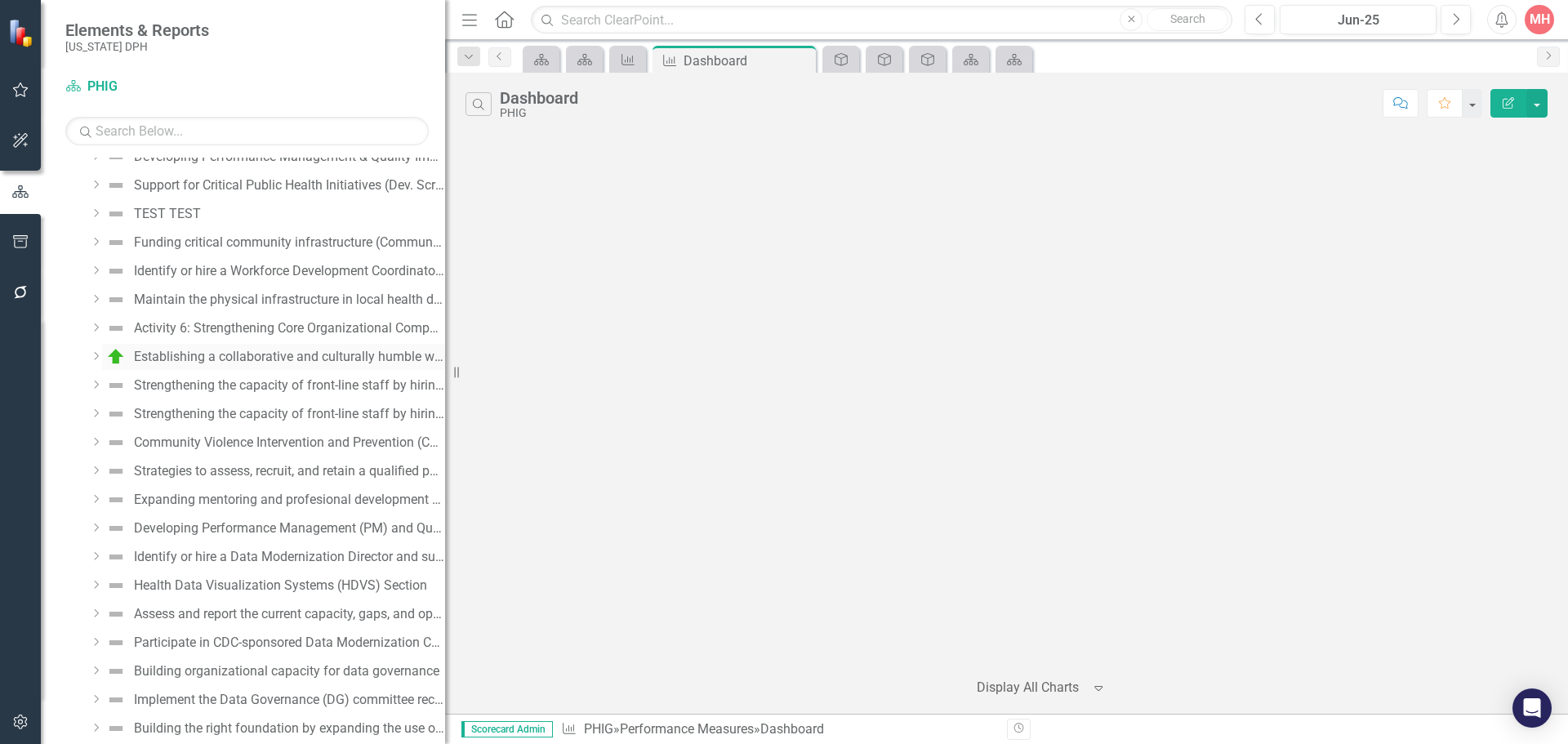
scroll to position [0, 0]
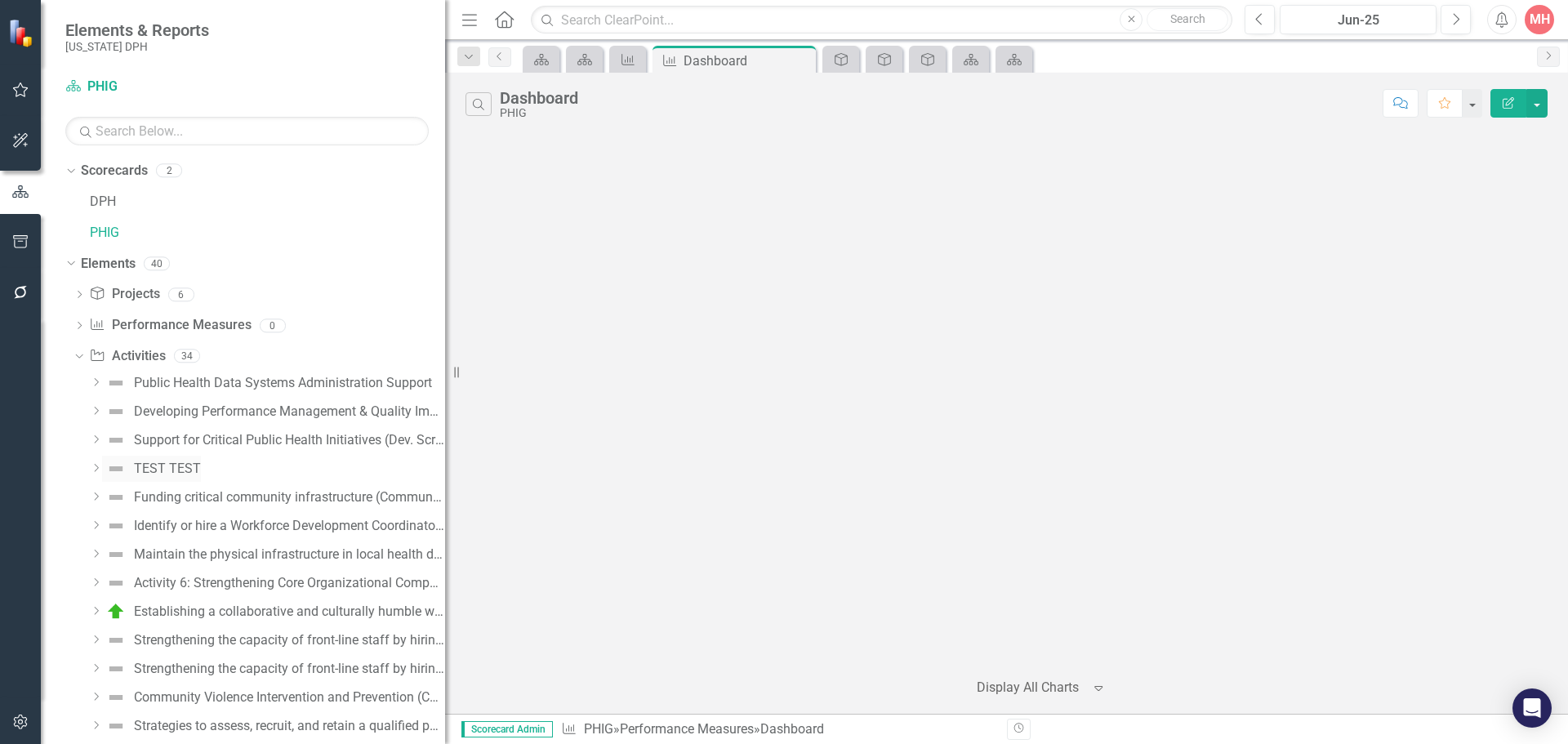
click at [182, 460] on link "TEST TEST" at bounding box center [152, 469] width 99 height 26
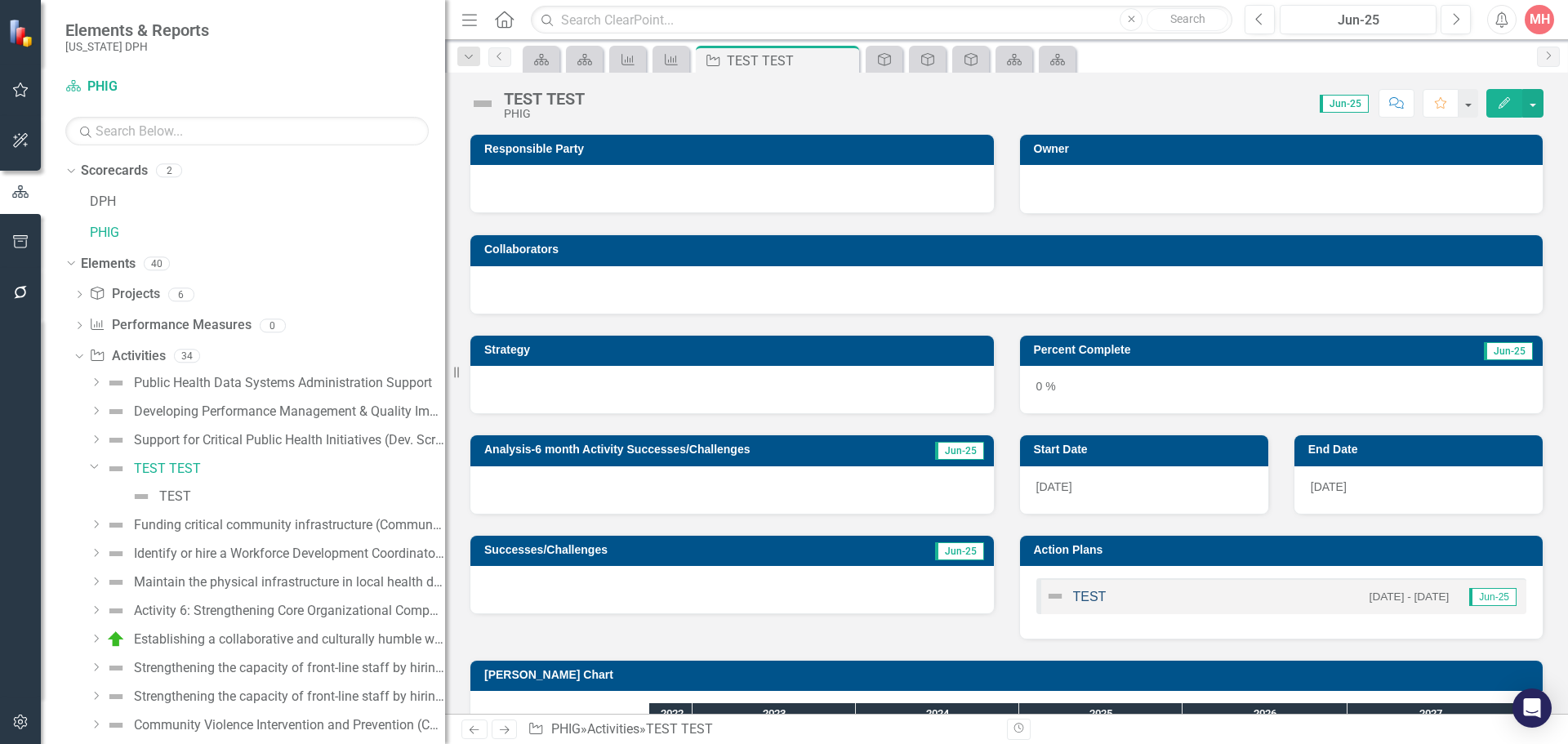
click at [1081, 598] on link "TEST" at bounding box center [1089, 596] width 33 height 14
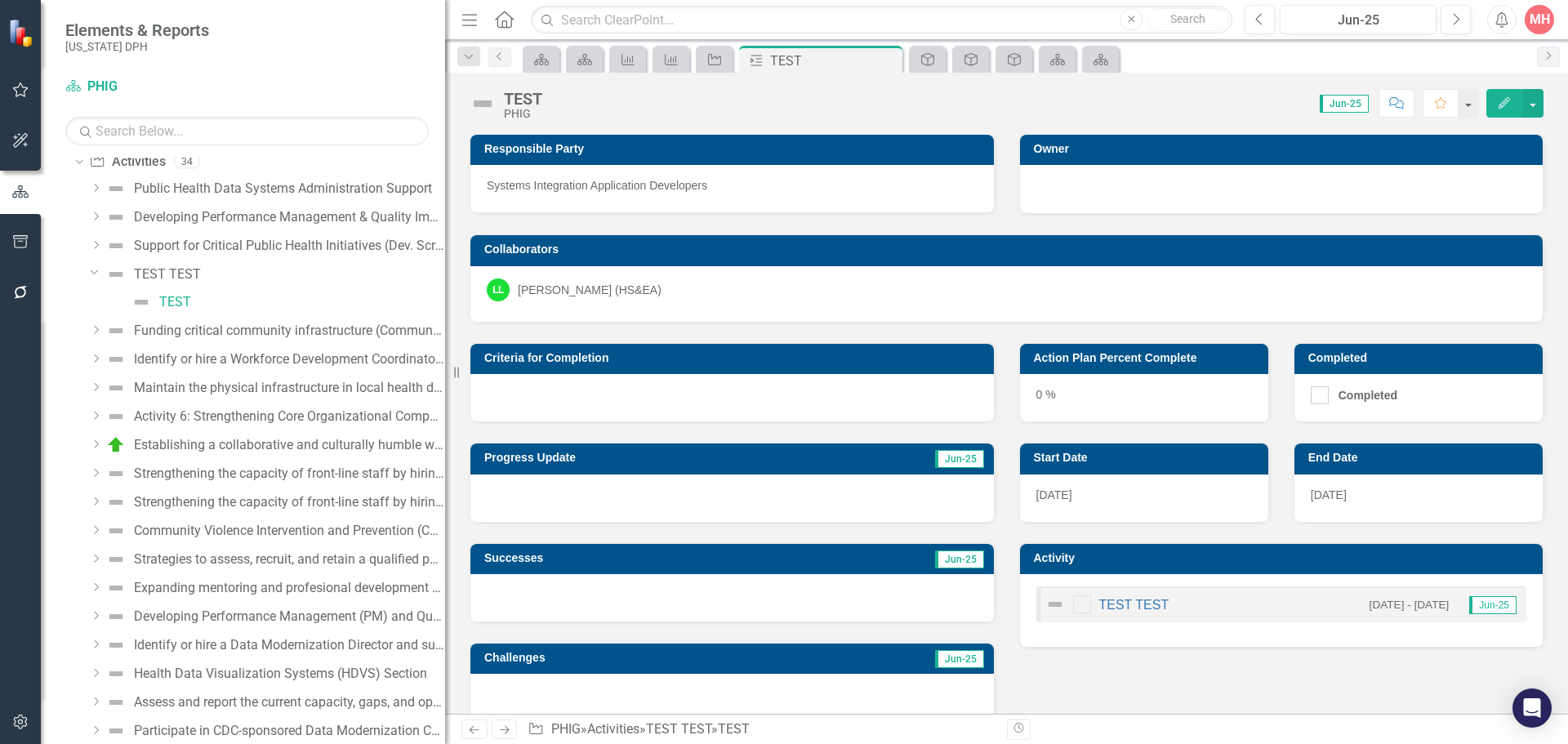
scroll to position [246, 0]
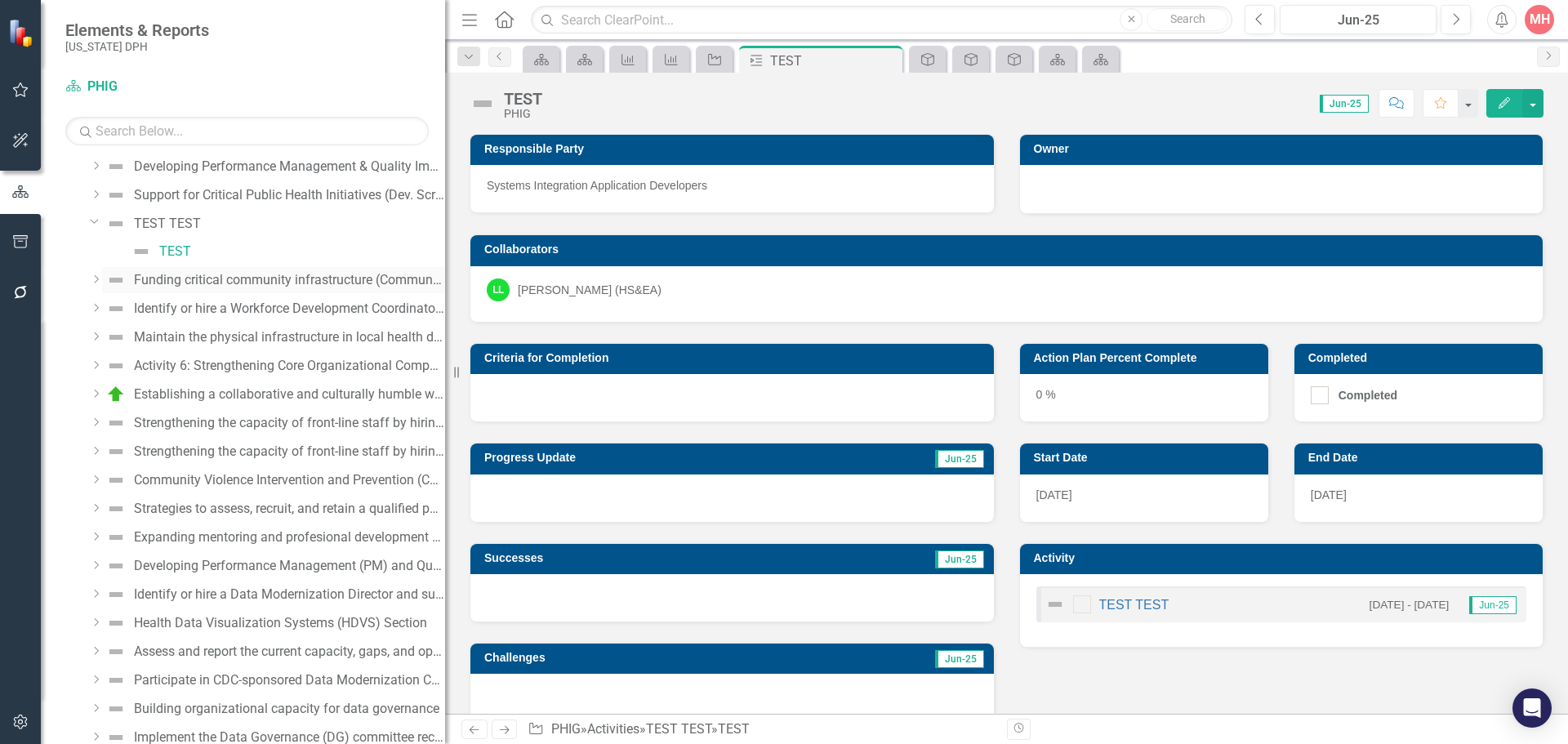
click at [246, 282] on div "Funding critical community infrastructure (Community Violence Intervention & Pr…" at bounding box center [290, 280] width 312 height 15
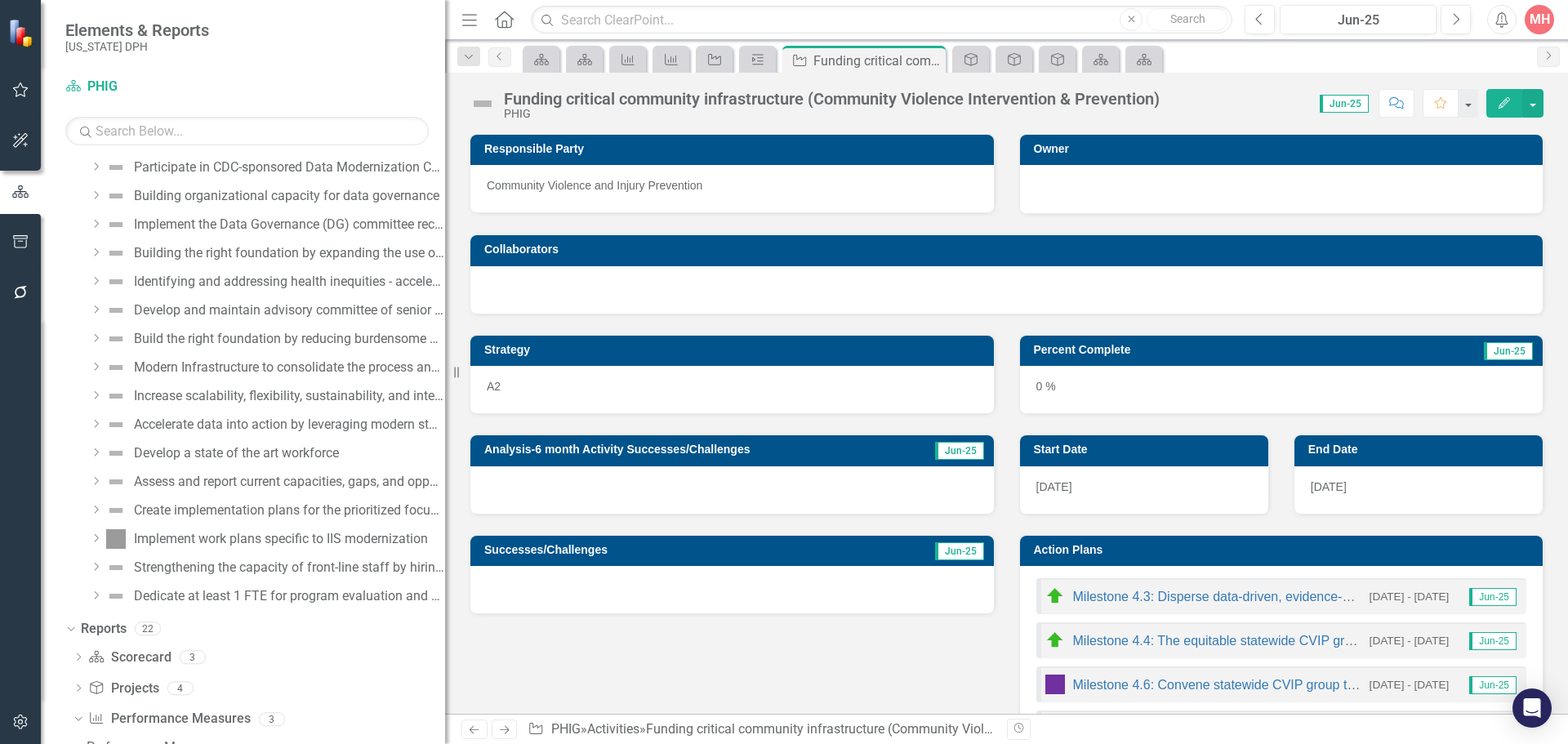
scroll to position [899, 0]
